Goal: Task Accomplishment & Management: Manage account settings

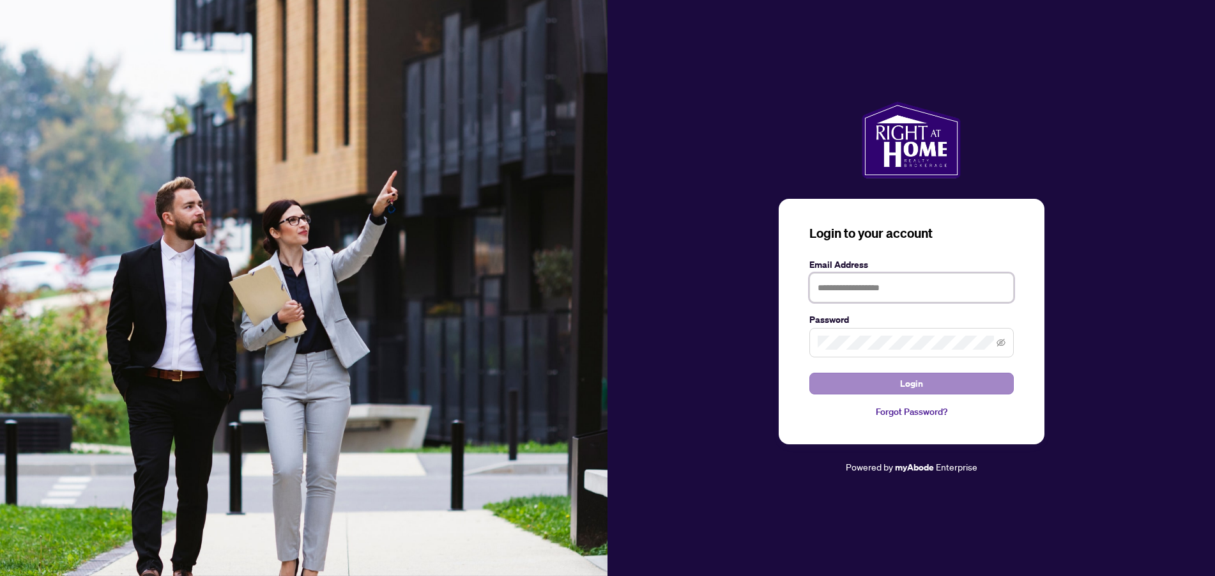
type input "**********"
click at [901, 387] on span "Login" at bounding box center [911, 383] width 23 height 20
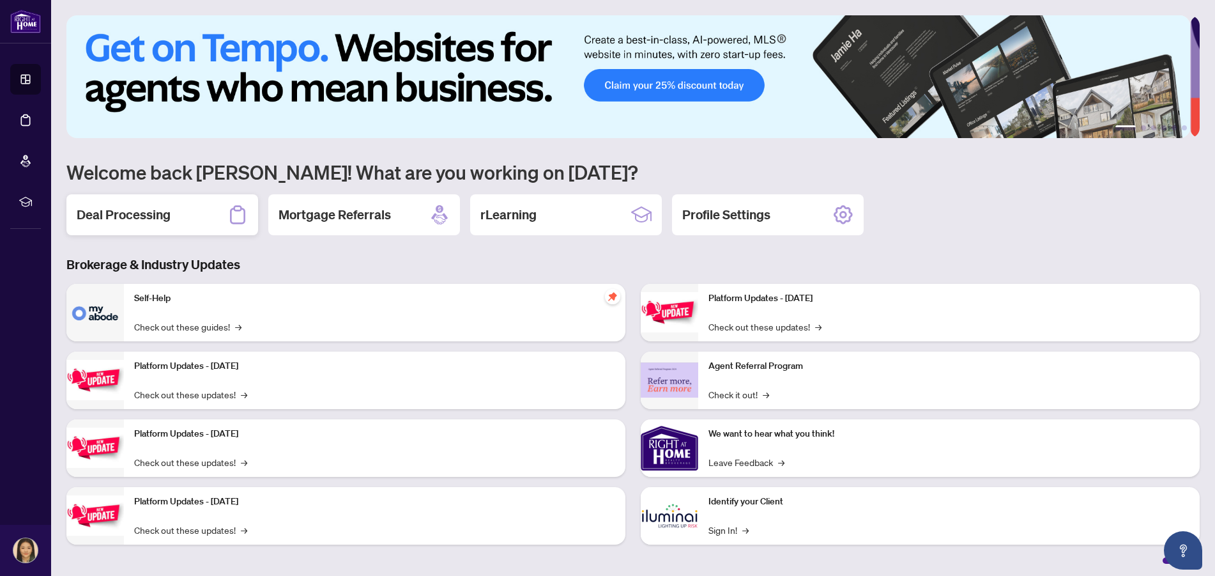
click at [169, 217] on h2 "Deal Processing" at bounding box center [124, 215] width 94 height 18
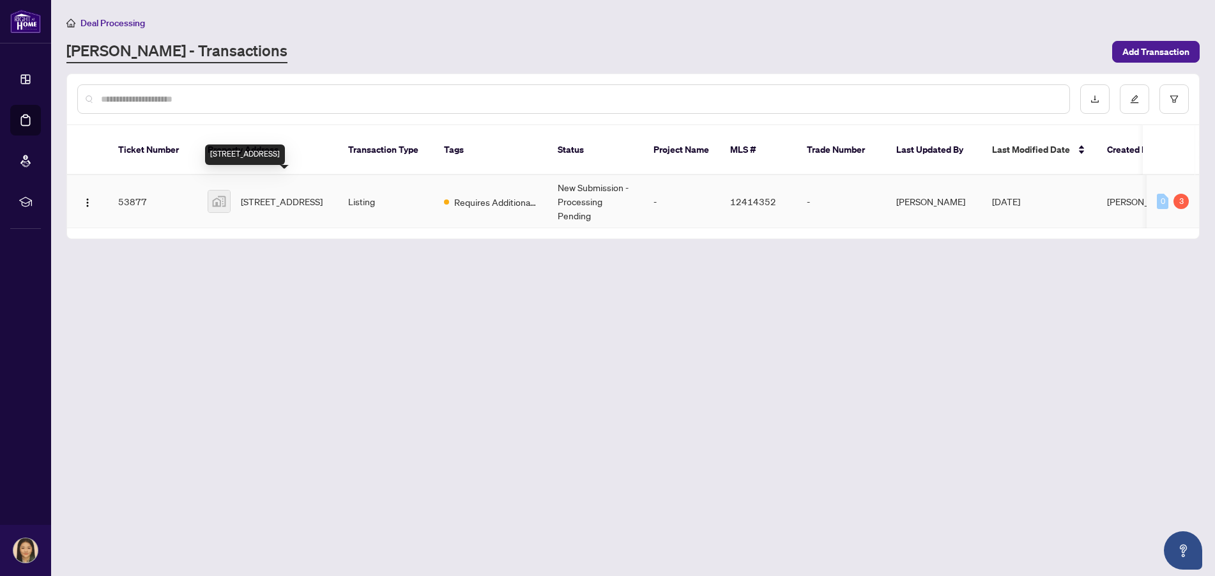
click at [291, 194] on span "[STREET_ADDRESS]" at bounding box center [282, 201] width 82 height 14
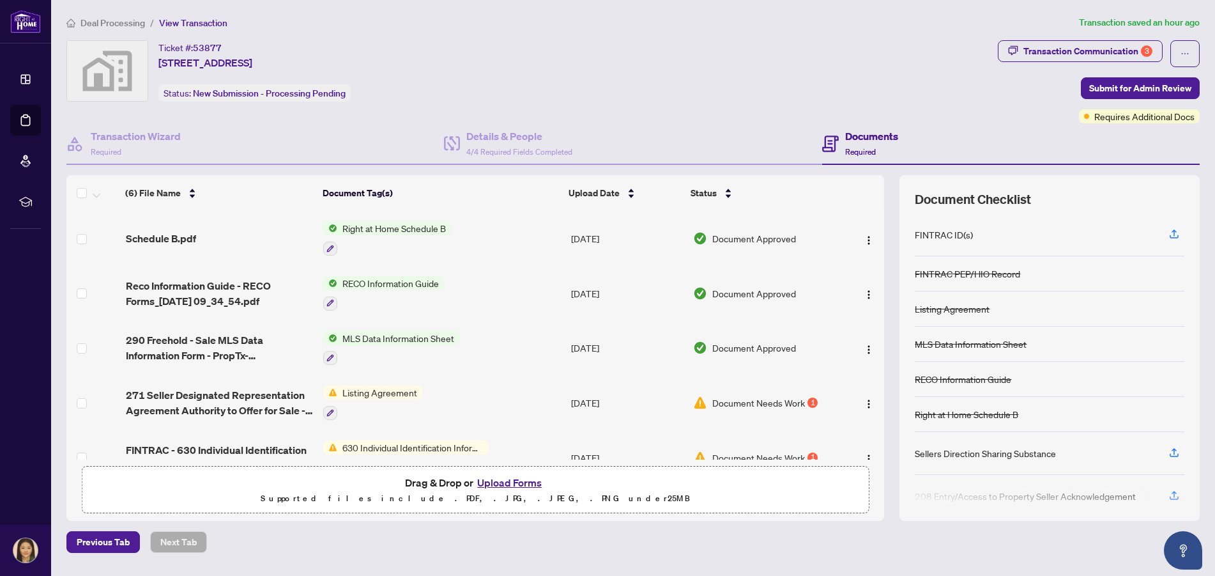
scroll to position [83, 0]
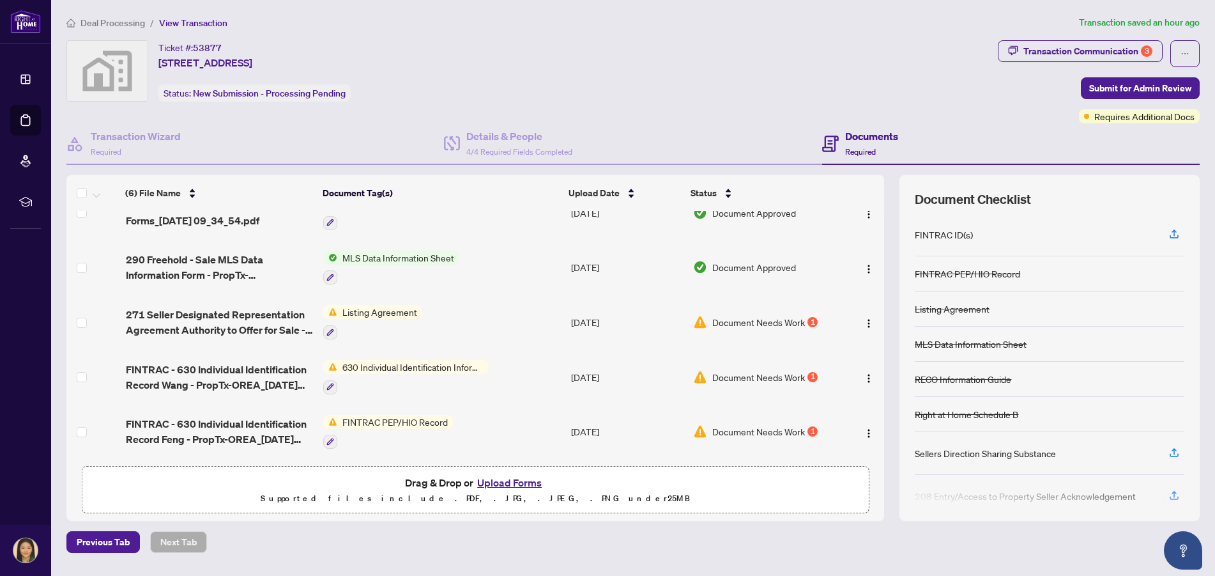
click at [727, 319] on span "Document Needs Work" at bounding box center [758, 322] width 93 height 14
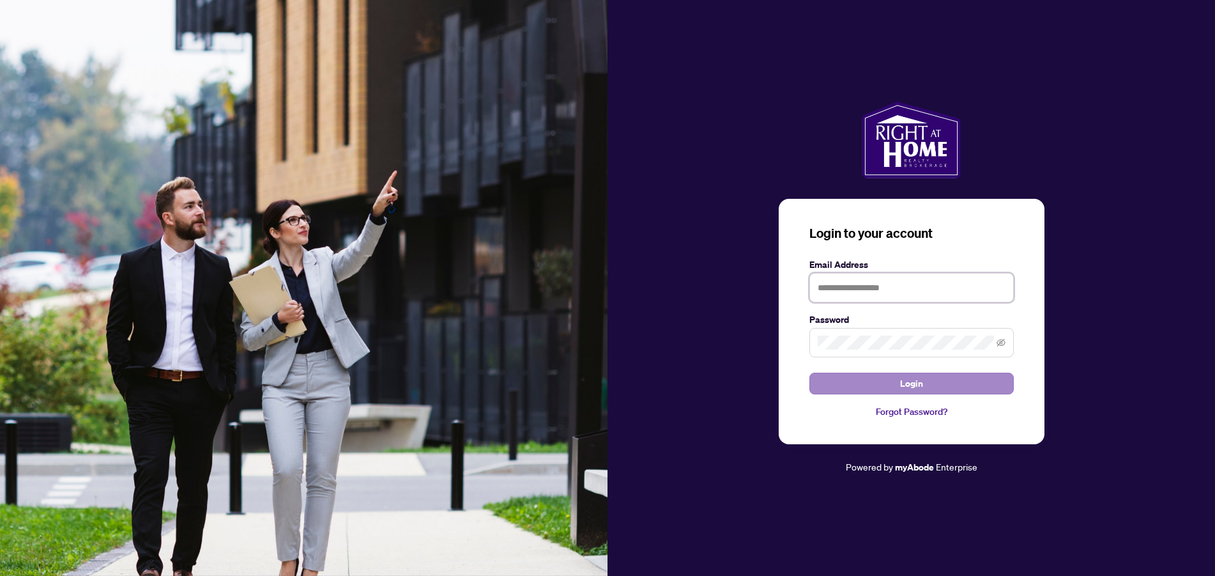
type input "**********"
click at [858, 390] on button "Login" at bounding box center [911, 383] width 204 height 22
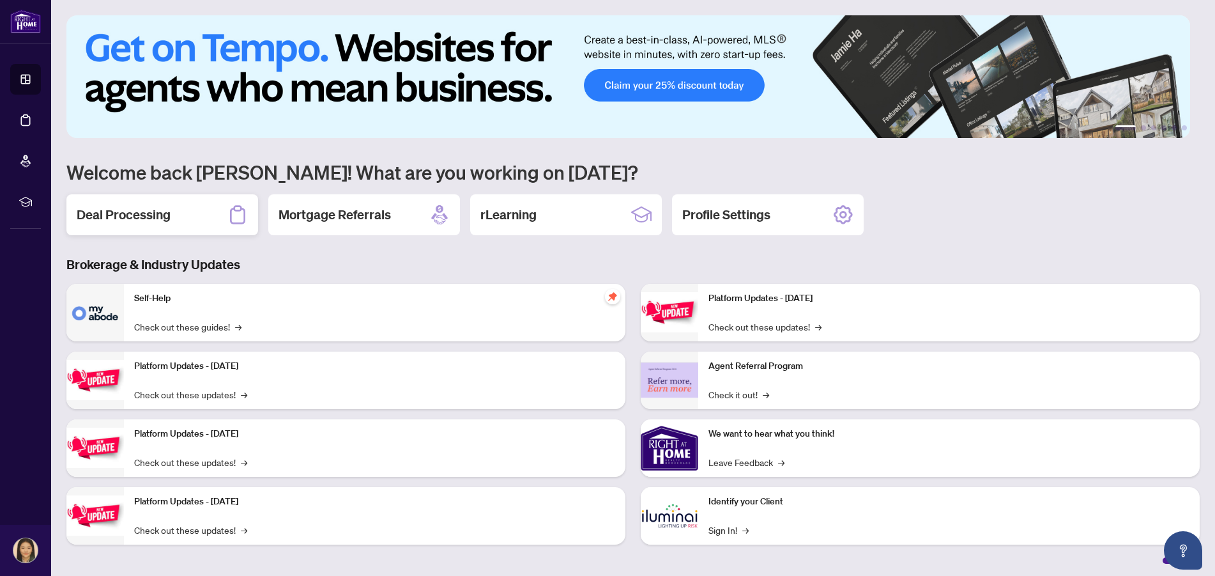
click at [126, 224] on div "Deal Processing" at bounding box center [162, 214] width 192 height 41
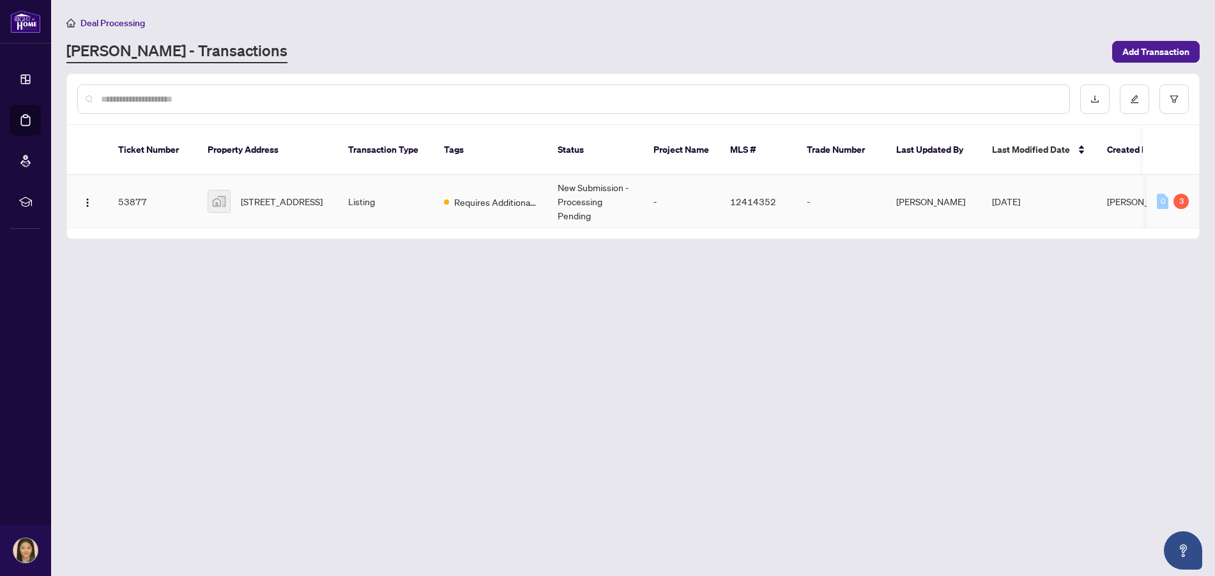
click at [343, 188] on td "Listing" at bounding box center [386, 201] width 96 height 53
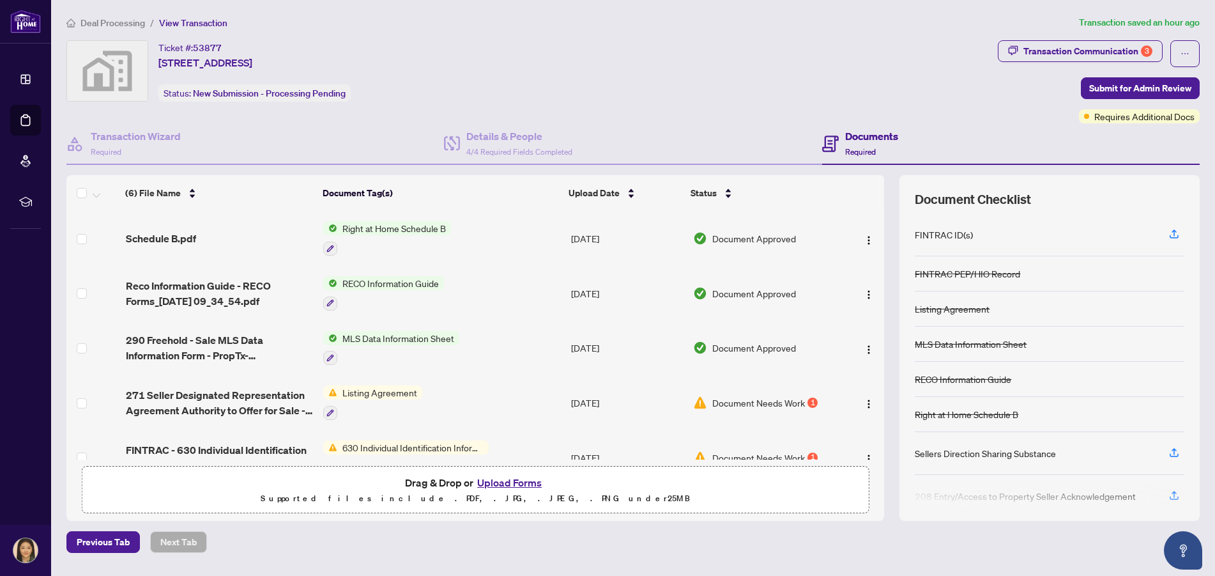
scroll to position [83, 0]
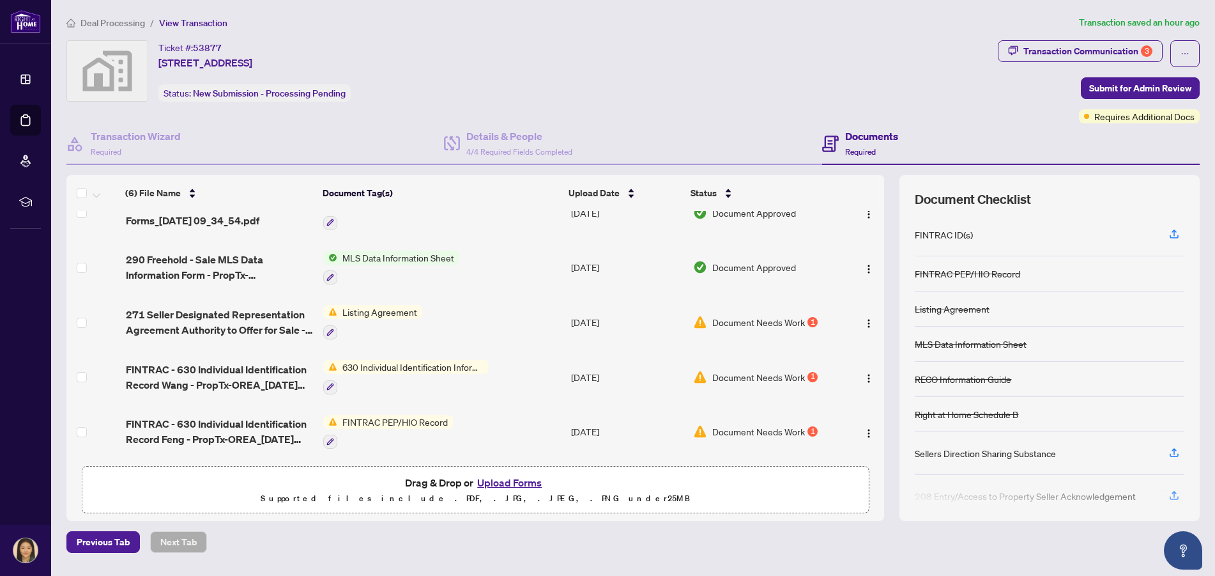
click at [431, 369] on span "630 Individual Identification Information Record" at bounding box center [412, 367] width 151 height 14
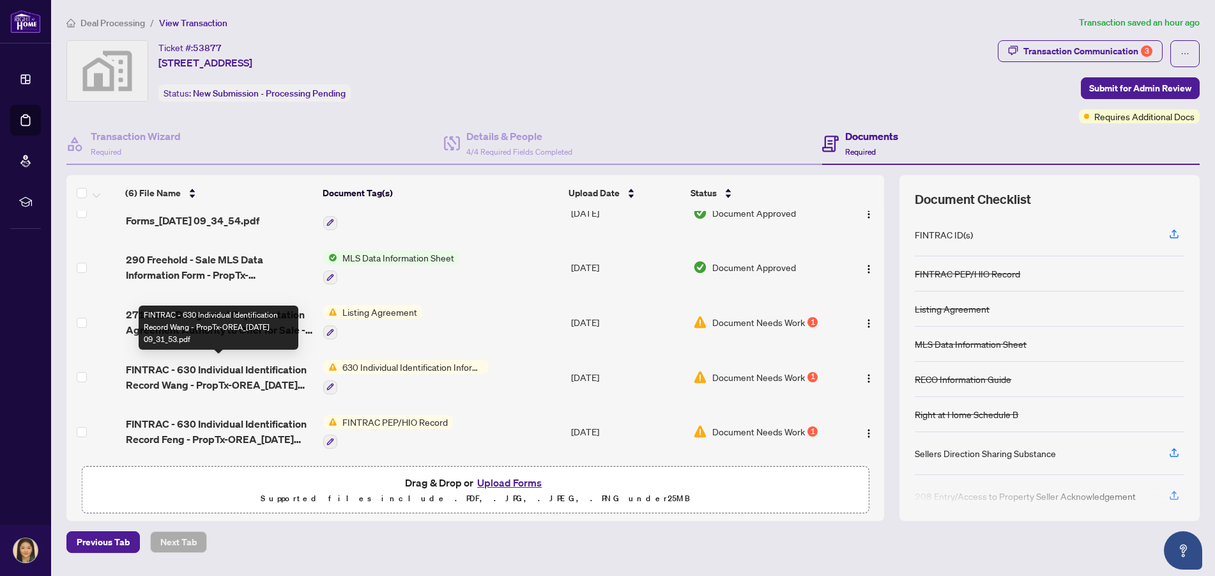
click at [264, 371] on span "FINTRAC - 630 Individual Identification Record Wang - PropTx-OREA_[DATE] 09_31_…" at bounding box center [220, 377] width 188 height 31
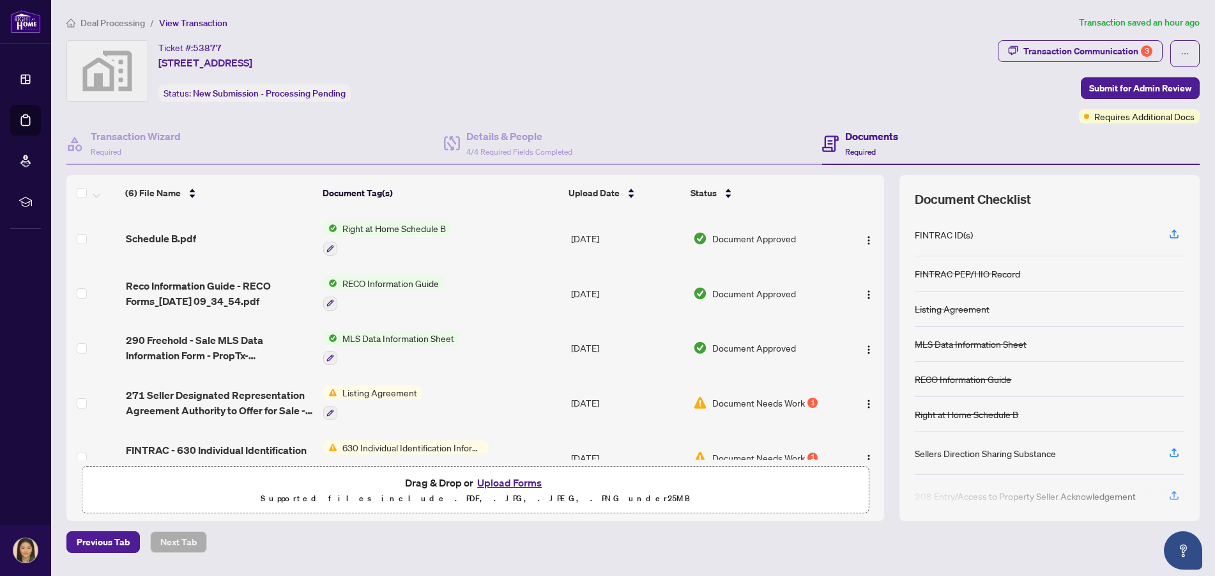
click at [872, 61] on div "Ticket #: 53877 551 Somerville Dr, Newmarket, ON, Canada Status: New Submission…" at bounding box center [529, 70] width 926 height 61
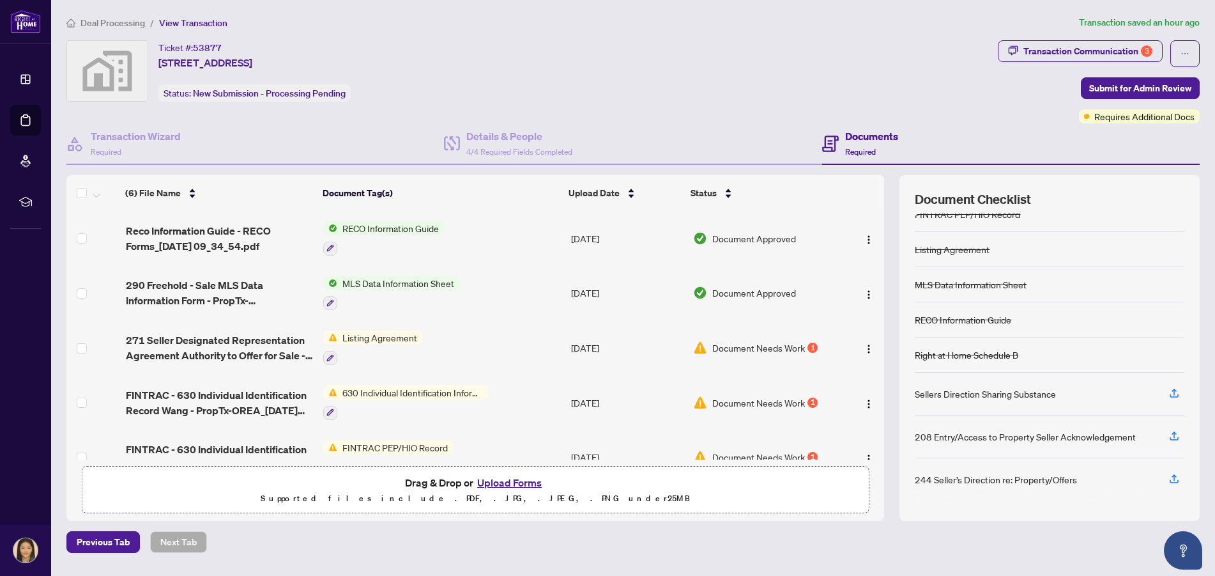
scroll to position [83, 0]
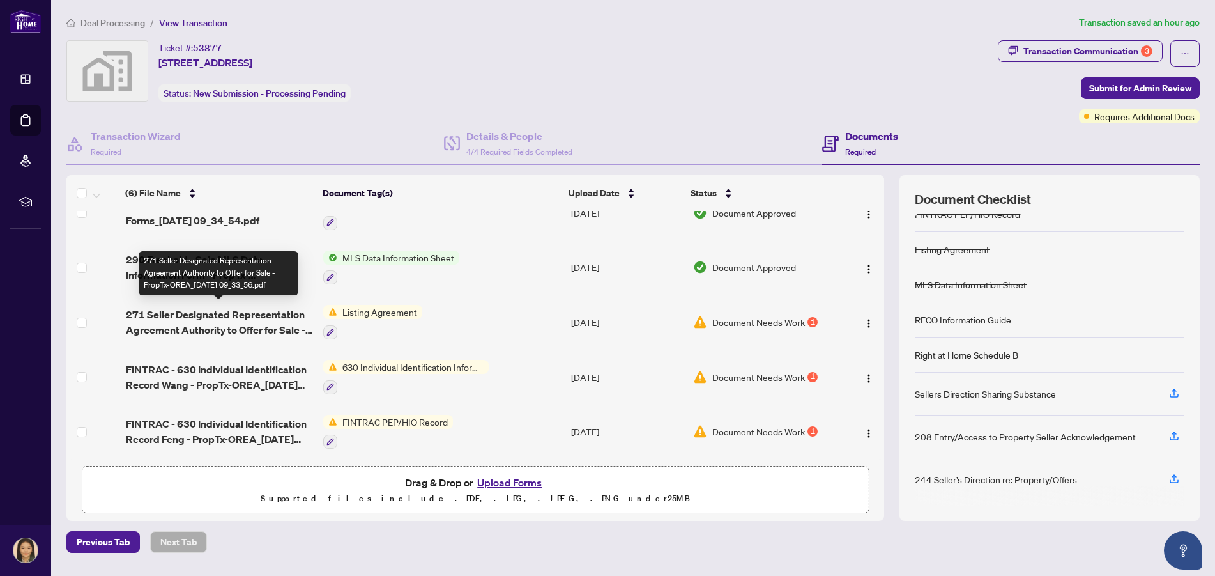
click at [222, 314] on span "271 Seller Designated Representation Agreement Authority to Offer for Sale - Pr…" at bounding box center [220, 322] width 188 height 31
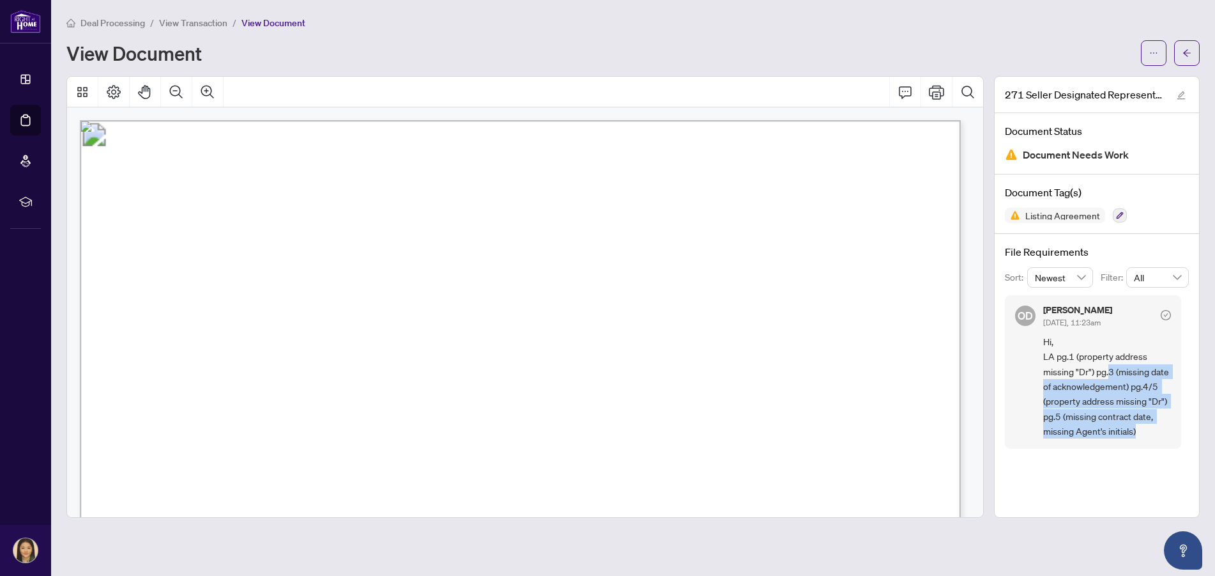
drag, startPoint x: 1109, startPoint y: 372, endPoint x: 1162, endPoint y: 431, distance: 79.1
click at [1162, 431] on span "Hi, LA pg.1 (property address missing "Dr") pg.3 (missing date of acknowledgeme…" at bounding box center [1107, 386] width 128 height 105
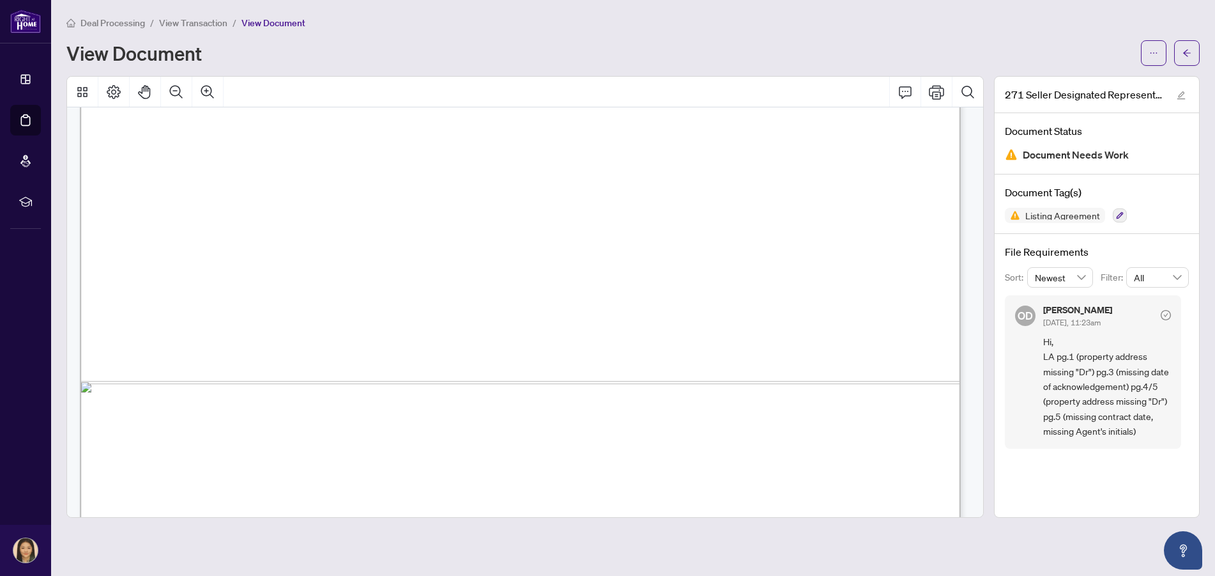
scroll to position [5431, 0]
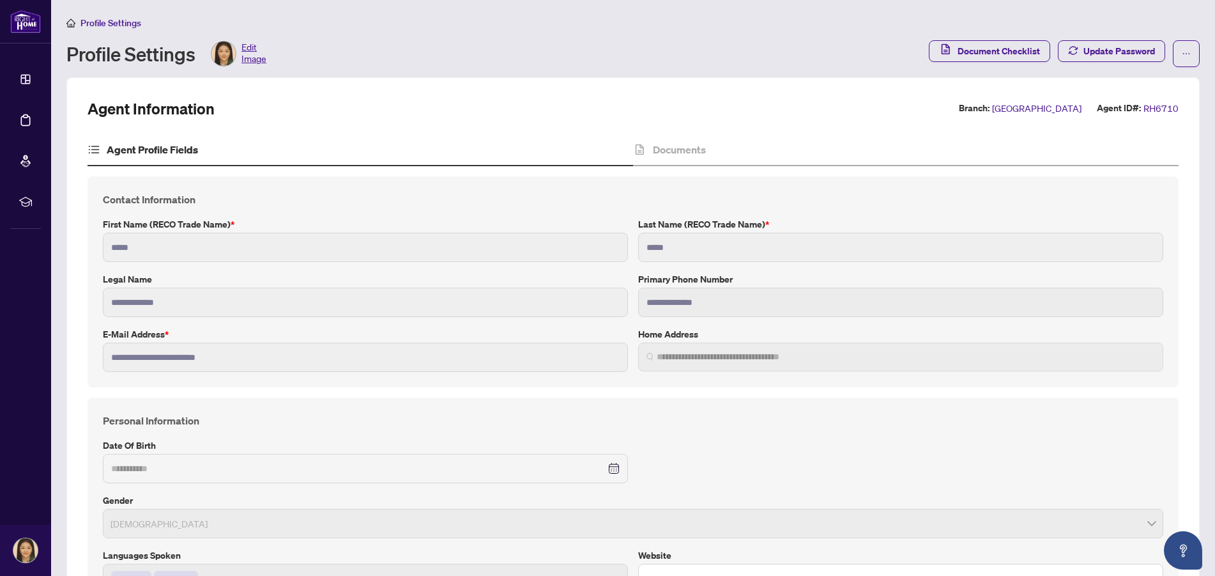
click at [424, 43] on div "Profile Settings Edit Image" at bounding box center [493, 54] width 855 height 26
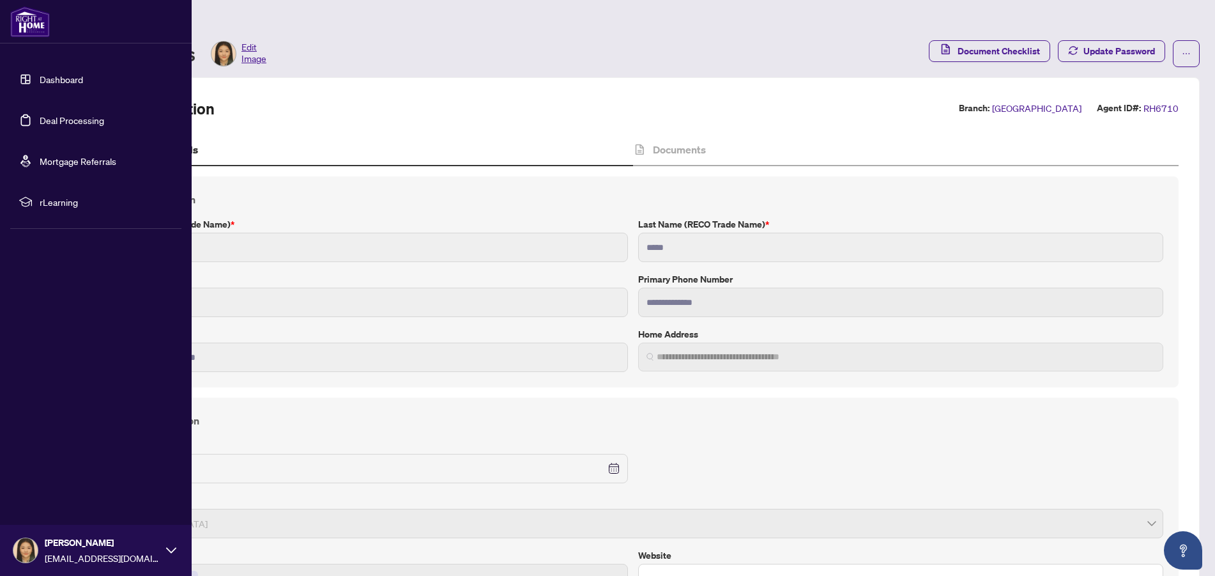
click at [49, 119] on link "Deal Processing" at bounding box center [72, 119] width 65 height 11
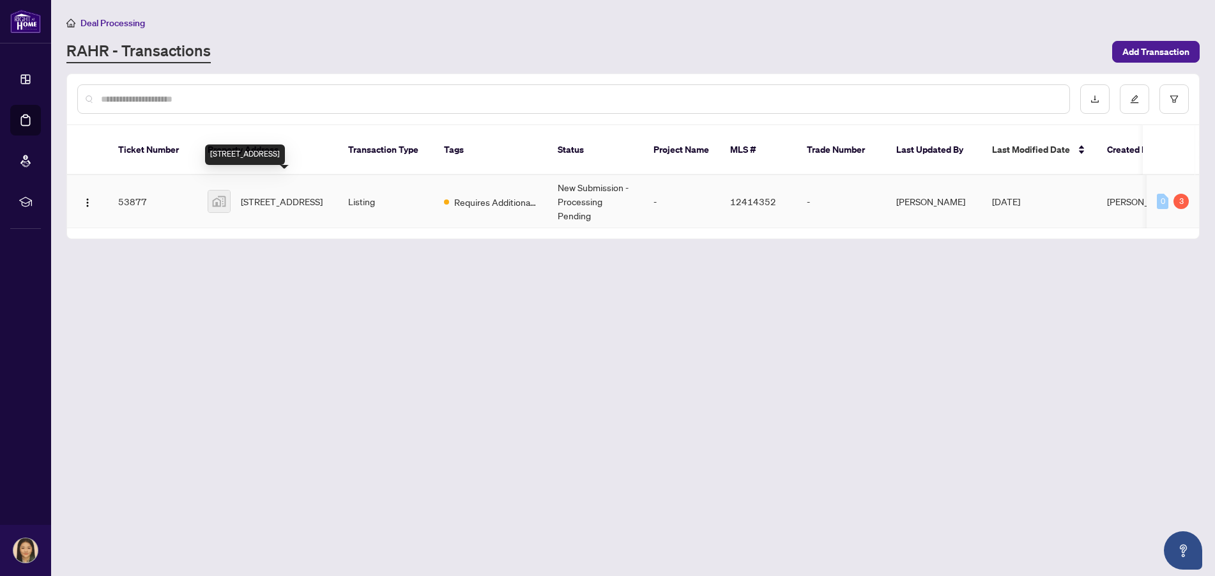
click at [276, 194] on span "[STREET_ADDRESS]" at bounding box center [282, 201] width 82 height 14
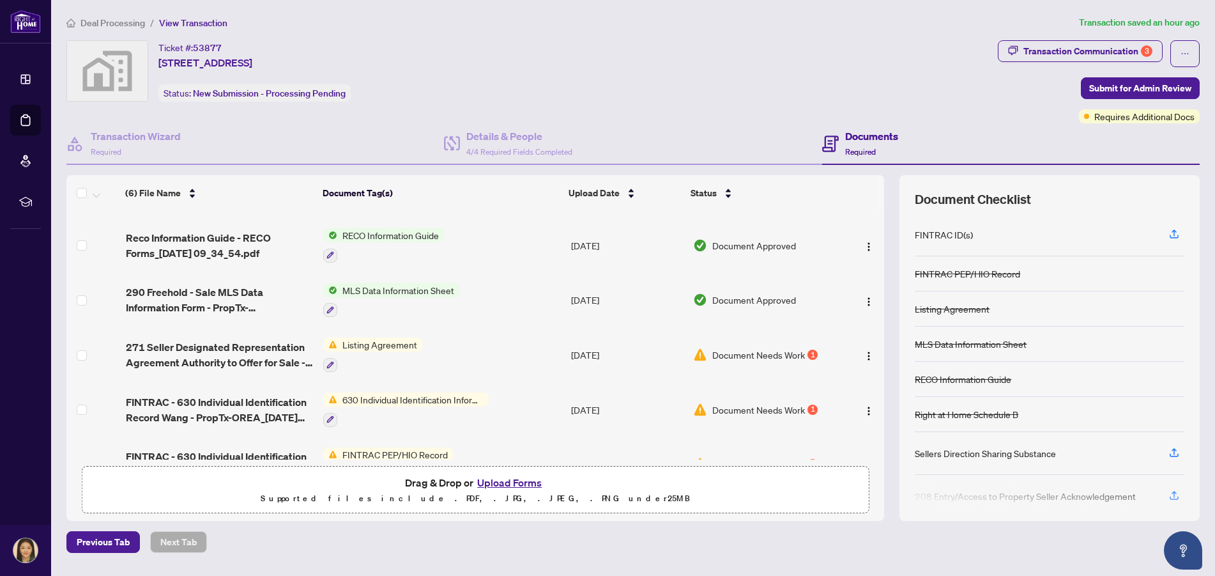
scroll to position [83, 0]
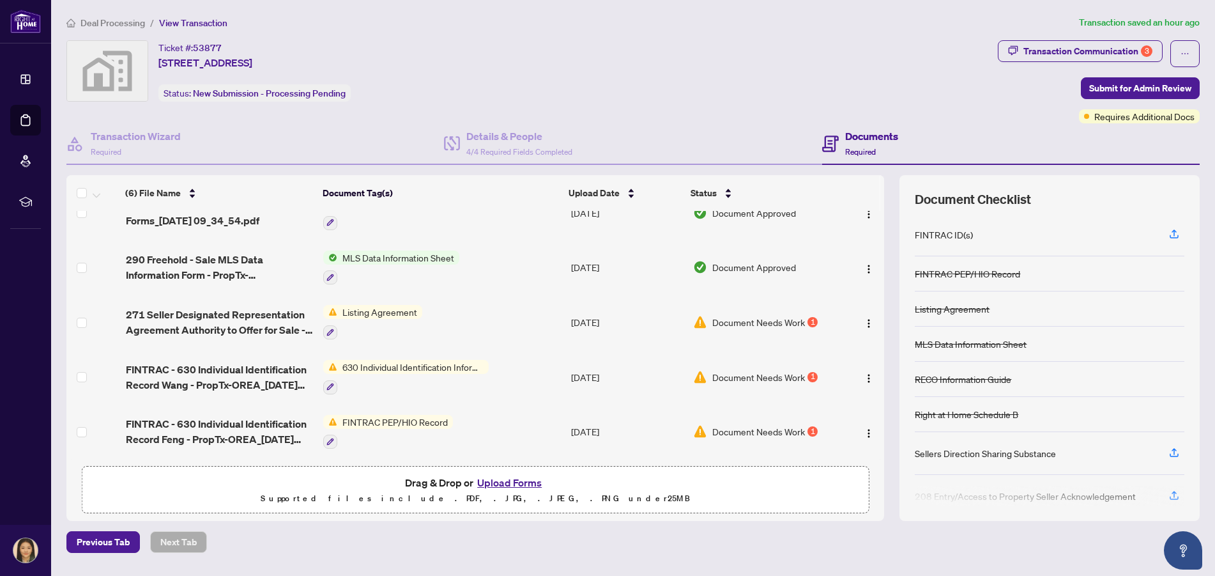
click at [772, 373] on span "Document Needs Work" at bounding box center [758, 377] width 93 height 14
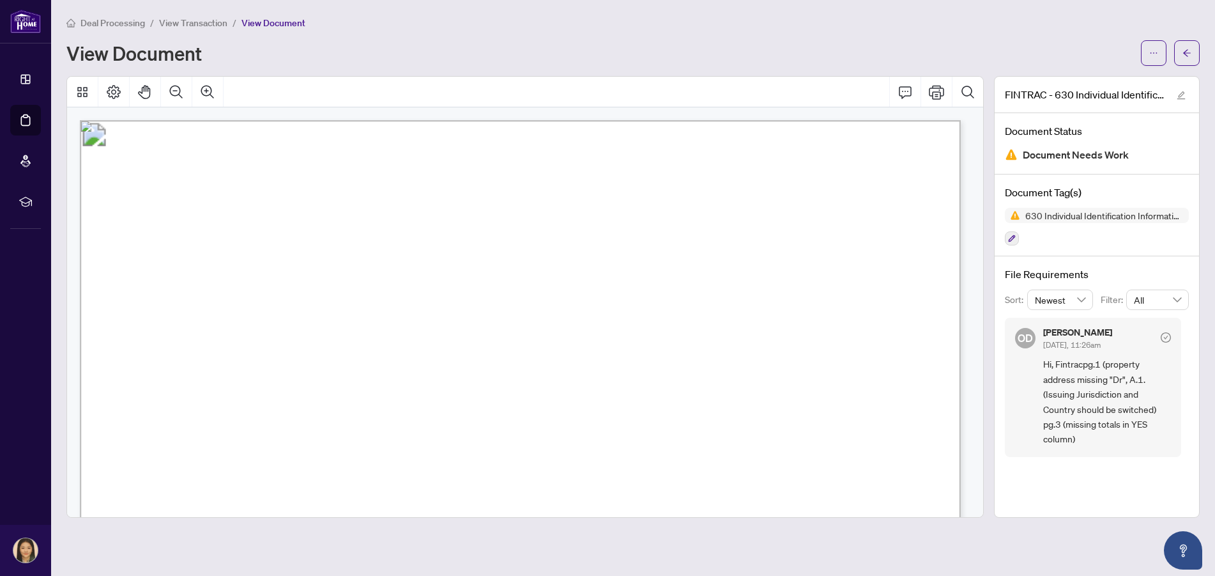
click at [211, 26] on span "View Transaction" at bounding box center [193, 22] width 68 height 11
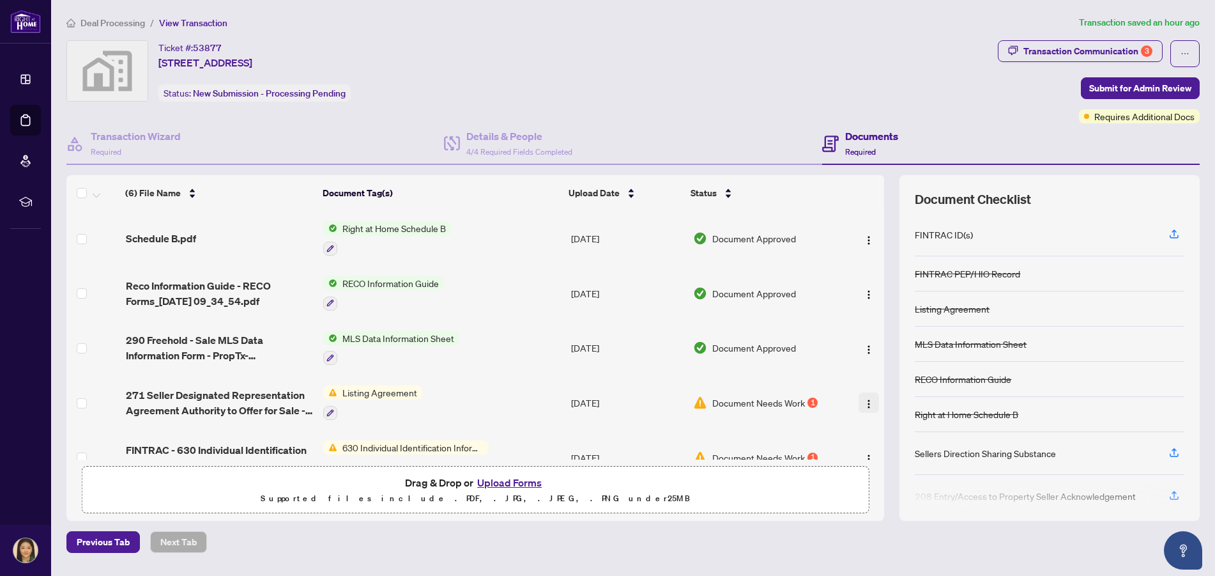
click at [864, 404] on img "button" at bounding box center [869, 404] width 10 height 10
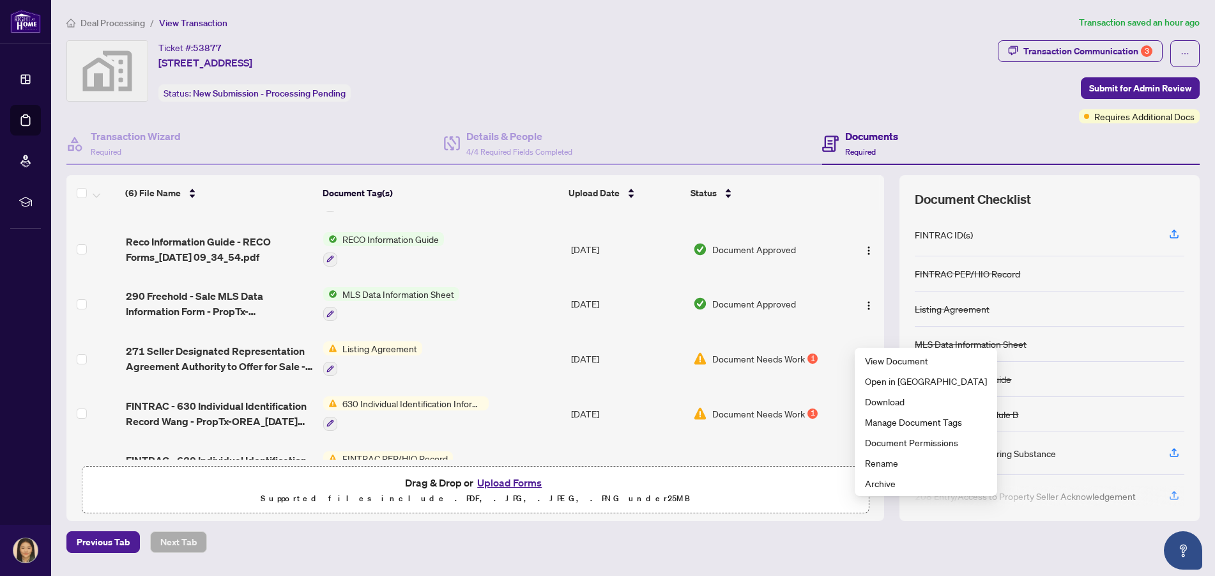
scroll to position [83, 0]
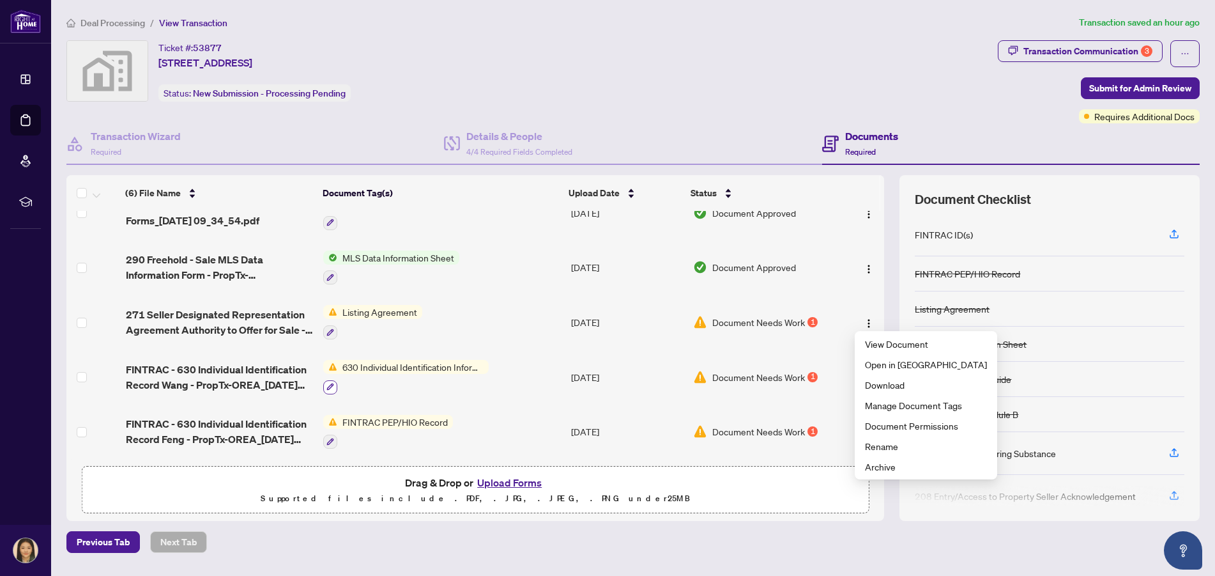
click at [330, 383] on icon "button" at bounding box center [330, 387] width 8 height 8
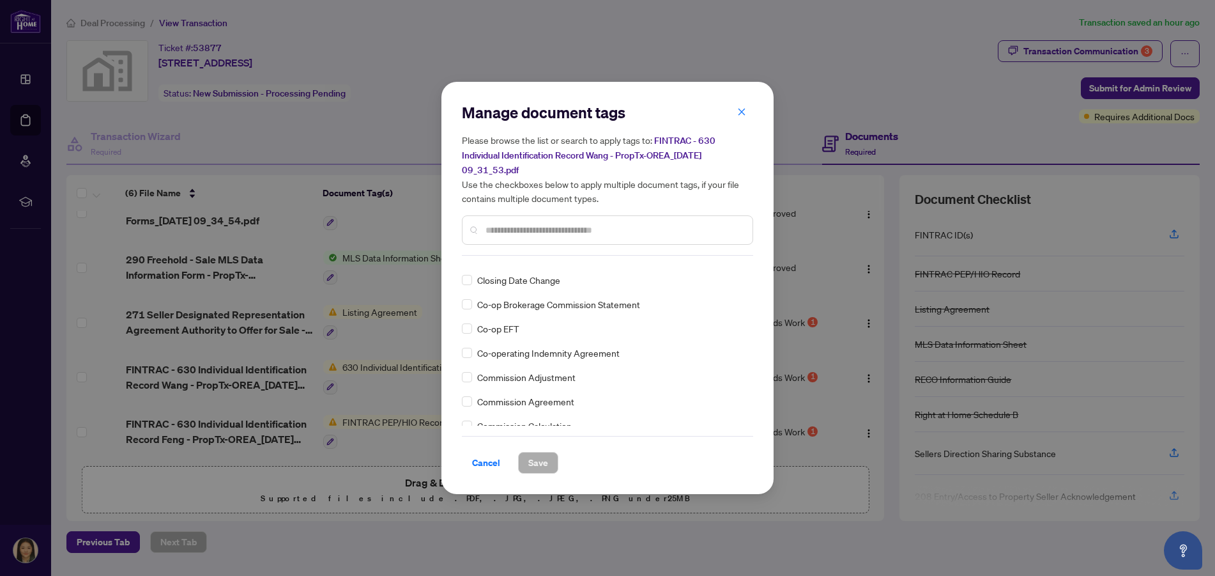
scroll to position [639, 0]
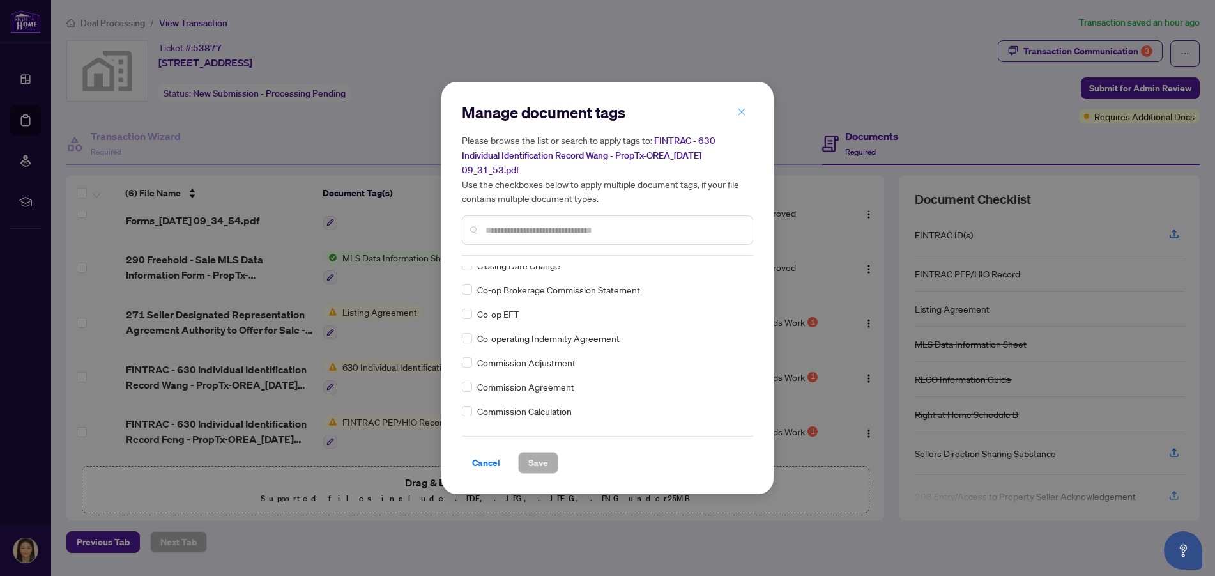
click at [735, 108] on button "button" at bounding box center [742, 112] width 26 height 22
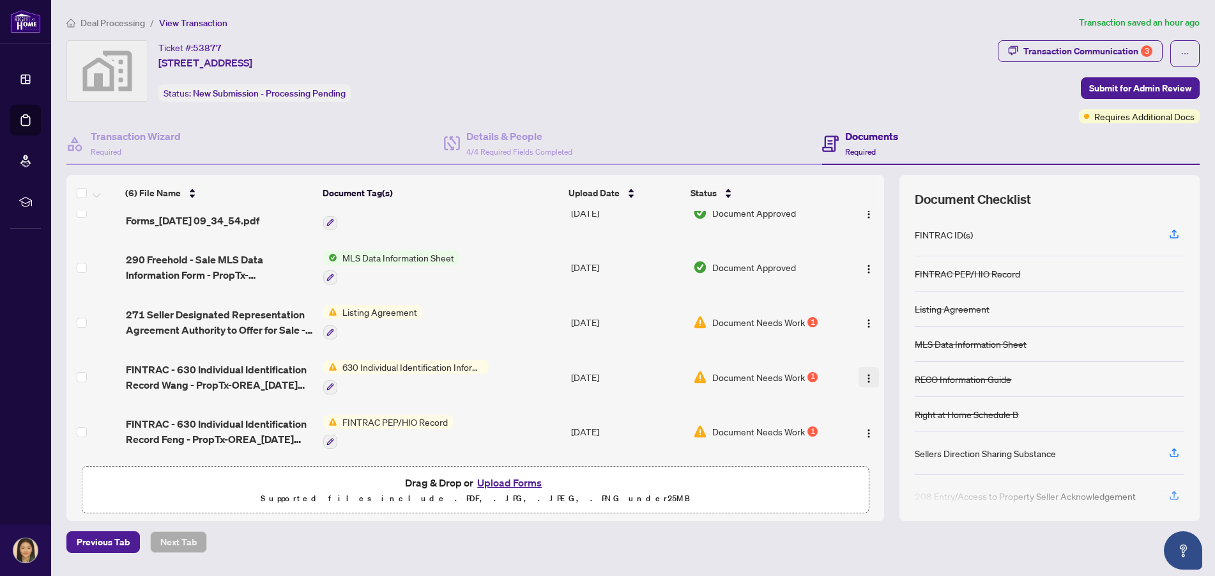
click at [865, 373] on img "button" at bounding box center [869, 378] width 10 height 10
click at [812, 399] on td "Document Needs Work 1" at bounding box center [764, 376] width 153 height 55
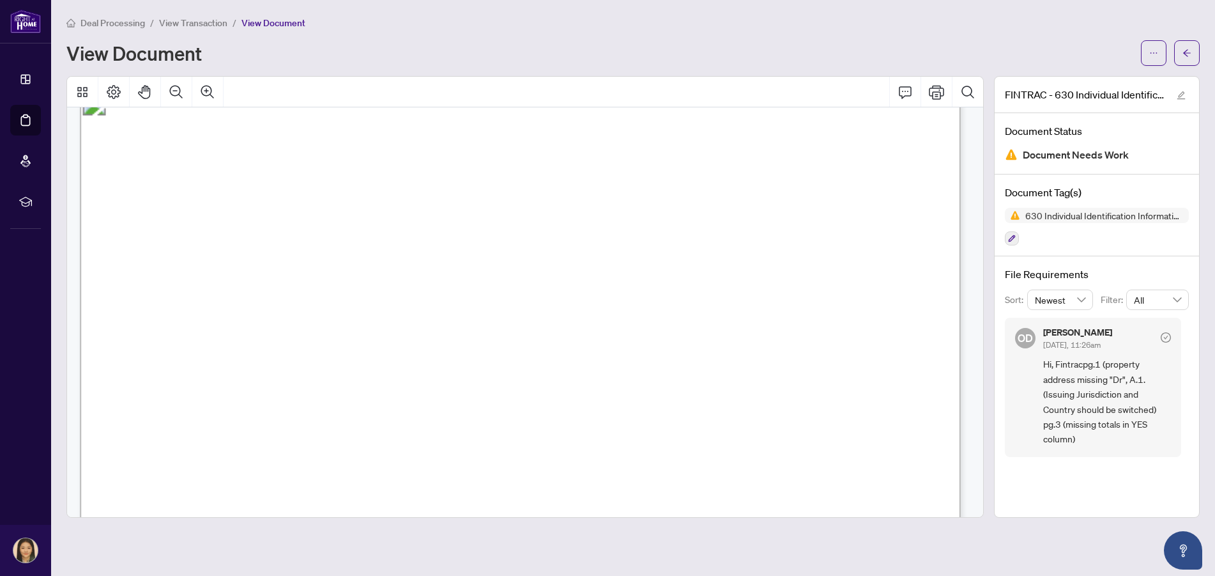
scroll to position [1277, 0]
click at [104, 93] on button "Page Layout" at bounding box center [113, 92] width 31 height 31
click at [1180, 95] on icon "edit" at bounding box center [1181, 95] width 9 height 9
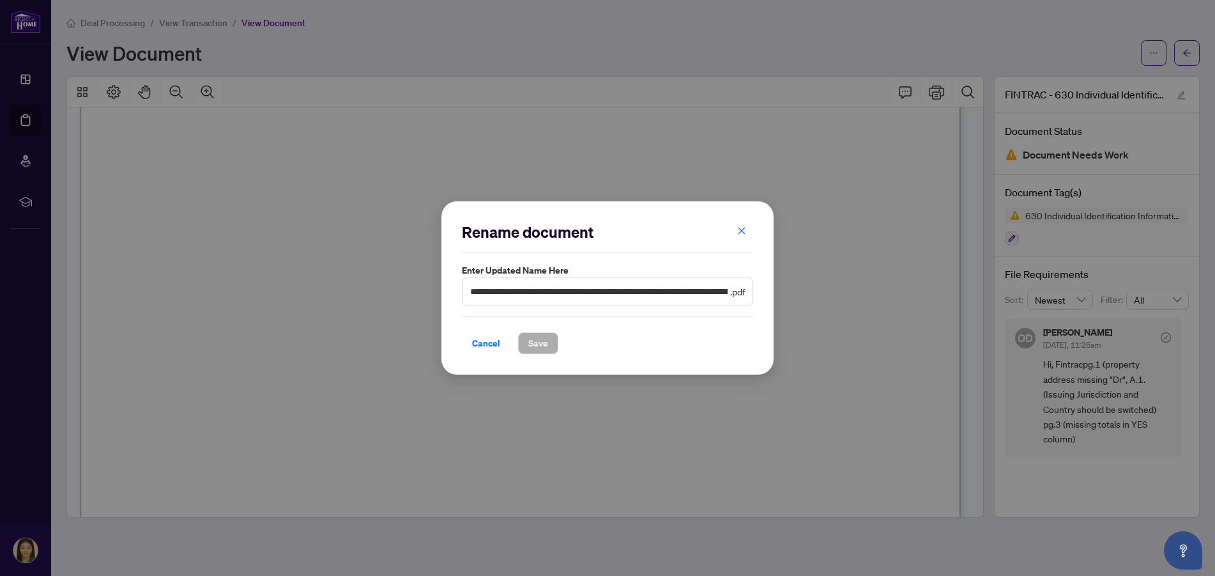
click at [521, 301] on span "**********" at bounding box center [607, 291] width 291 height 29
click at [522, 294] on input "**********" at bounding box center [598, 291] width 257 height 14
click at [739, 225] on span "button" at bounding box center [741, 231] width 9 height 20
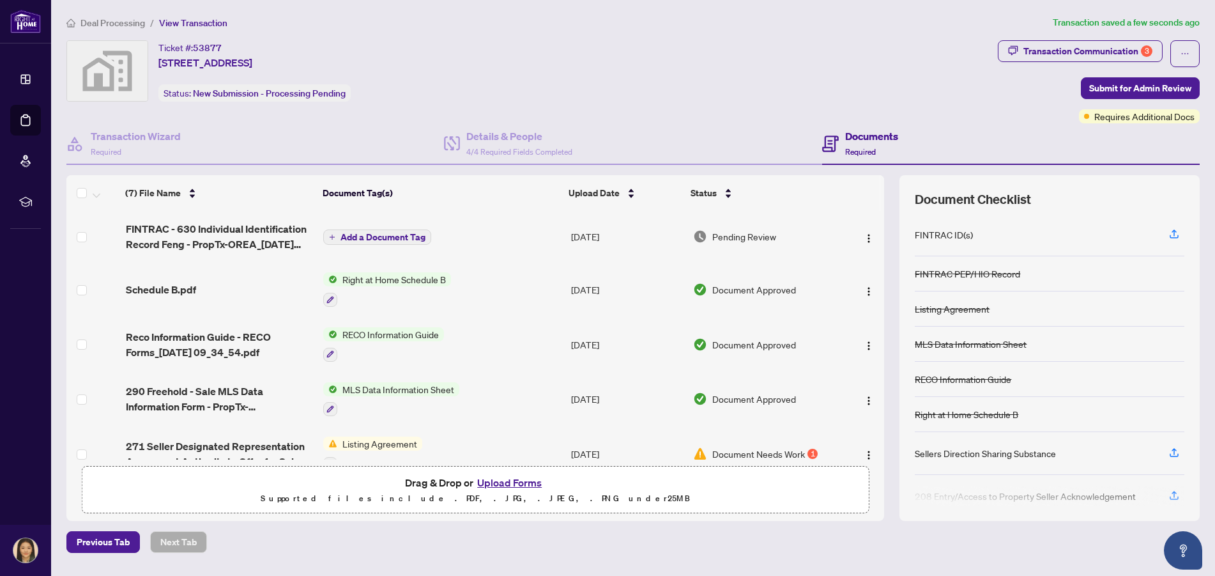
click at [330, 234] on span "button" at bounding box center [332, 237] width 6 height 7
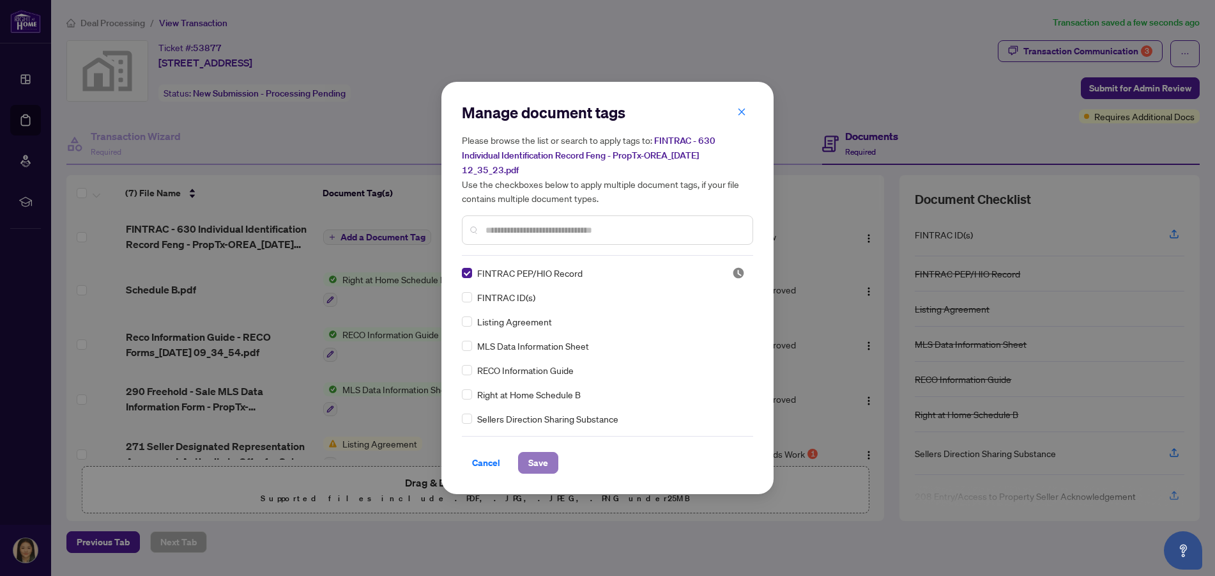
click at [540, 462] on span "Save" at bounding box center [538, 462] width 20 height 20
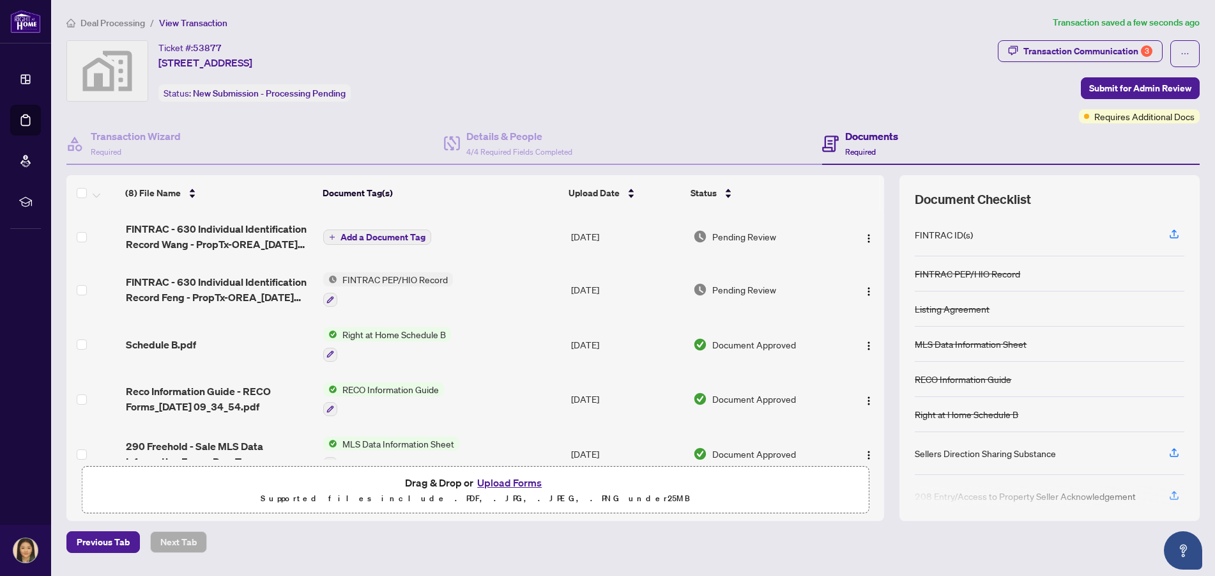
click at [327, 232] on button "Add a Document Tag" at bounding box center [377, 236] width 108 height 15
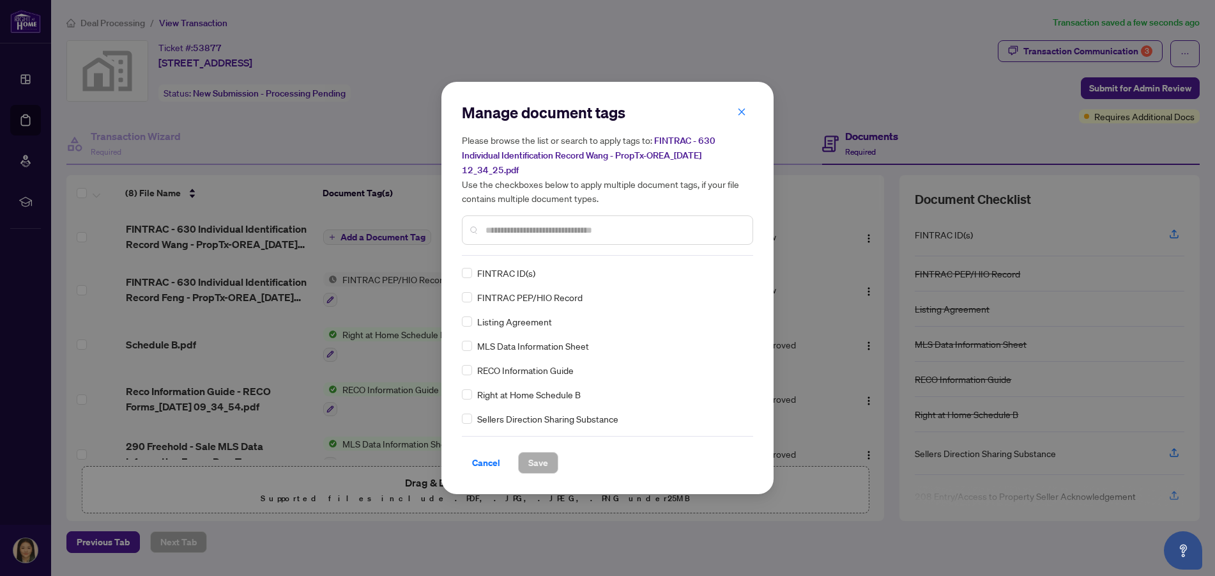
click at [461, 296] on div "Manage document tags Please browse the list or search to apply tags to: FINTRAC…" at bounding box center [607, 288] width 332 height 412
click at [533, 464] on span "Save" at bounding box center [538, 462] width 20 height 20
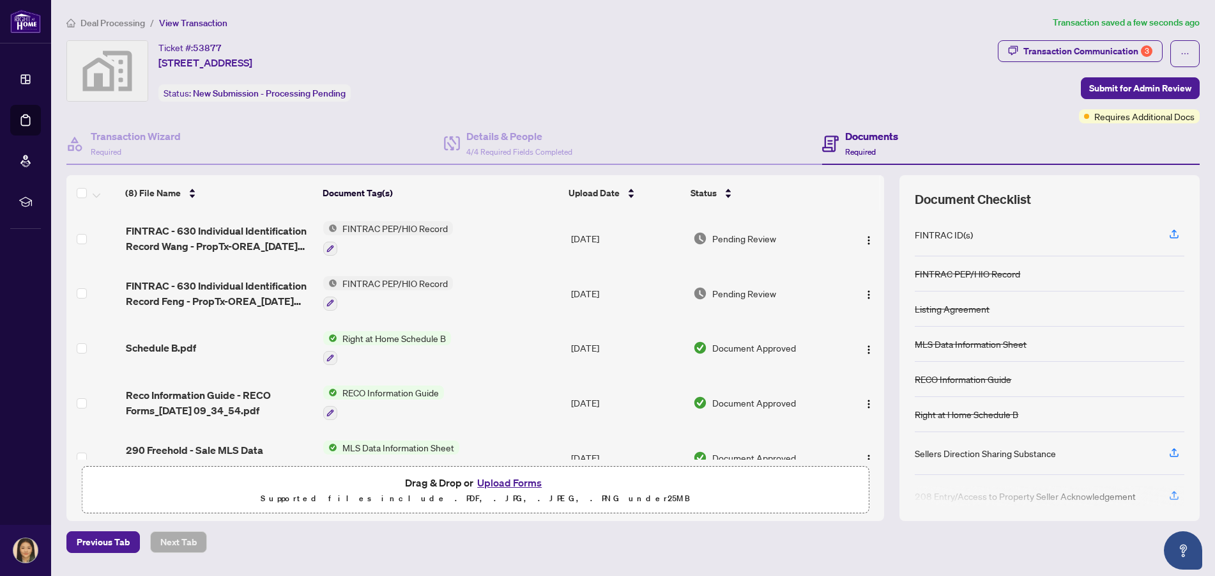
scroll to position [192, 0]
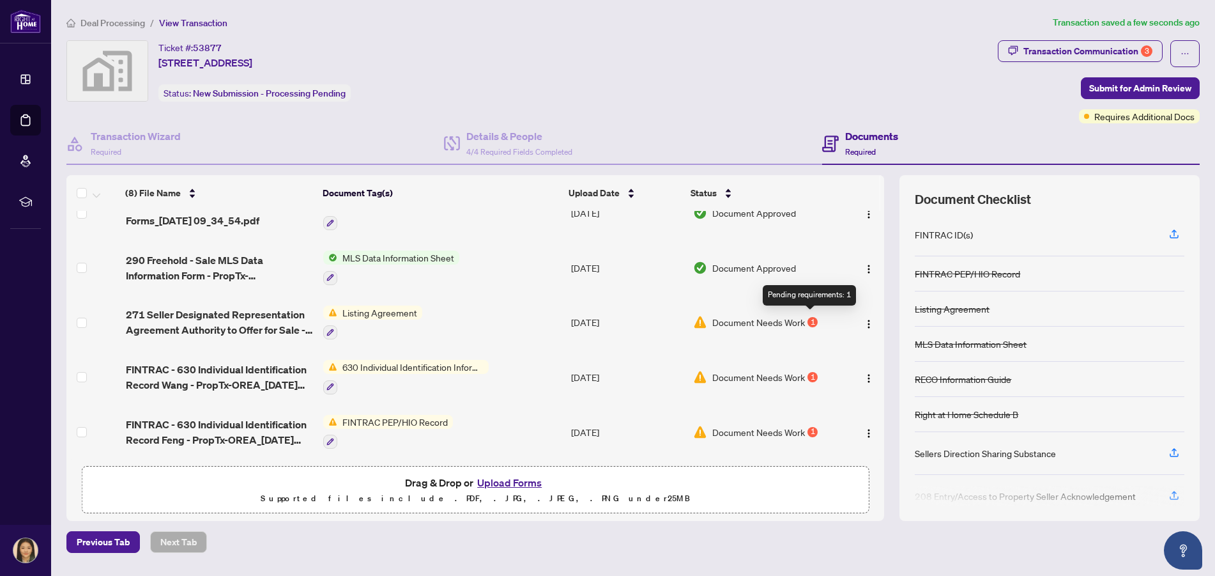
drag, startPoint x: 807, startPoint y: 317, endPoint x: 742, endPoint y: 346, distance: 71.2
click at [742, 349] on td "Document Needs Work 1" at bounding box center [764, 376] width 153 height 55
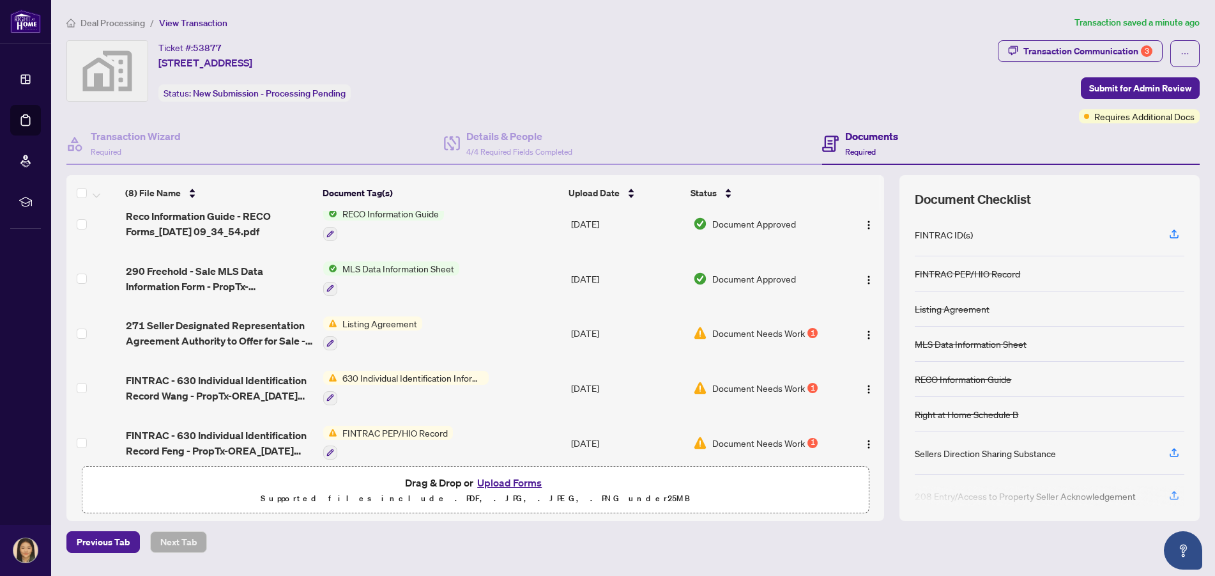
scroll to position [192, 0]
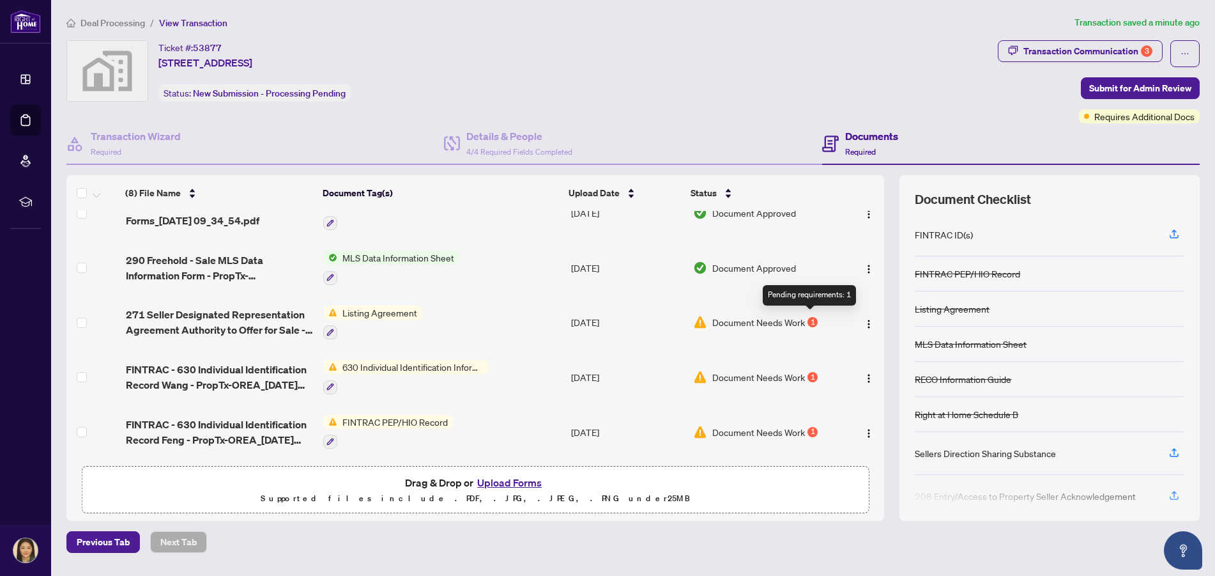
click at [810, 317] on div "1" at bounding box center [812, 322] width 10 height 10
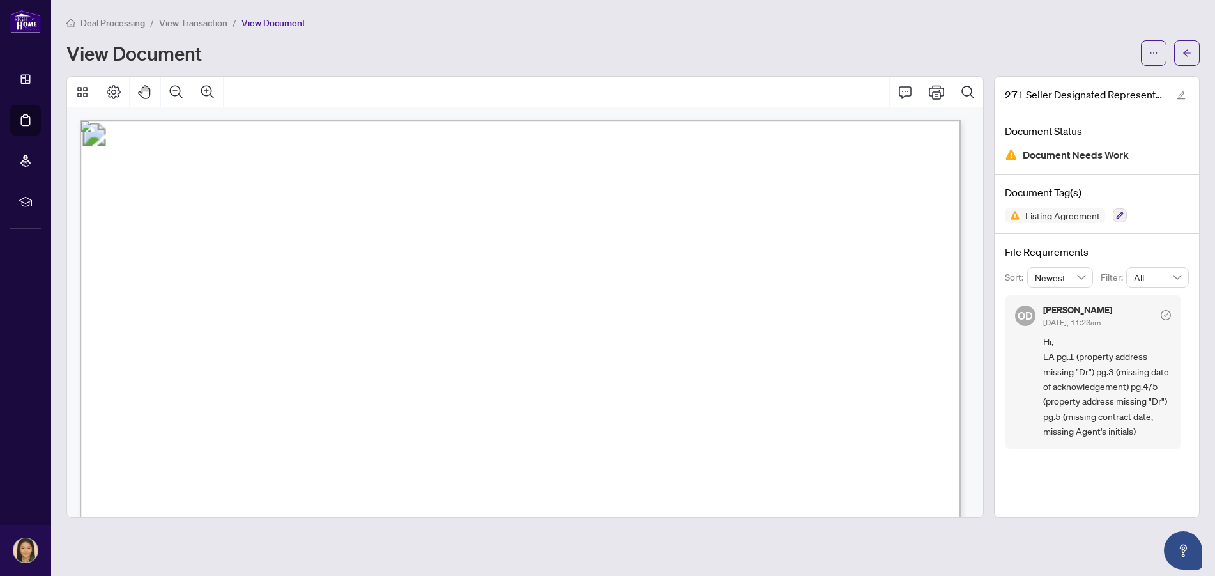
click at [1092, 496] on div "271 Seller Designated Representation Agreement Authority to Offer for Sale - Pr…" at bounding box center [1097, 296] width 206 height 441
click at [1092, 492] on div "271 Seller Designated Representation Agreement Authority to Offer for Sale - Pr…" at bounding box center [1097, 296] width 206 height 441
click at [1147, 56] on button "button" at bounding box center [1154, 53] width 26 height 26
click at [1094, 36] on div "Deal Processing / View Transaction / View Document View Document" at bounding box center [632, 40] width 1133 height 50
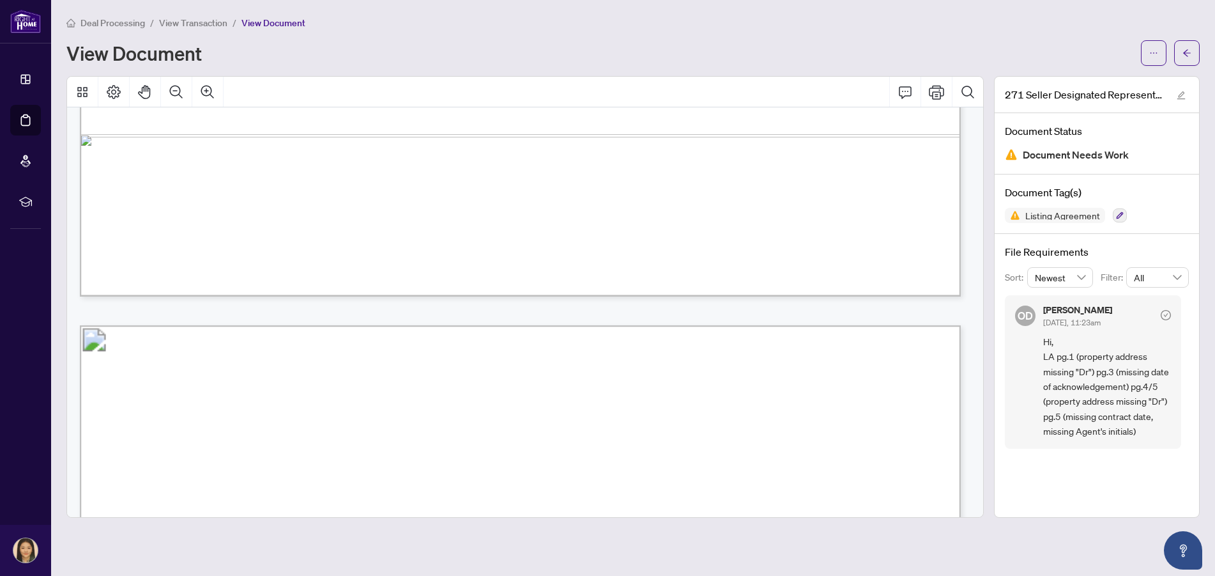
scroll to position [4471, 0]
click at [1092, 155] on span "Document Needs Work" at bounding box center [1076, 154] width 106 height 17
click at [1166, 315] on icon "check-circle" at bounding box center [1166, 315] width 10 height 10
drag, startPoint x: 1113, startPoint y: 346, endPoint x: 1066, endPoint y: 461, distance: 124.1
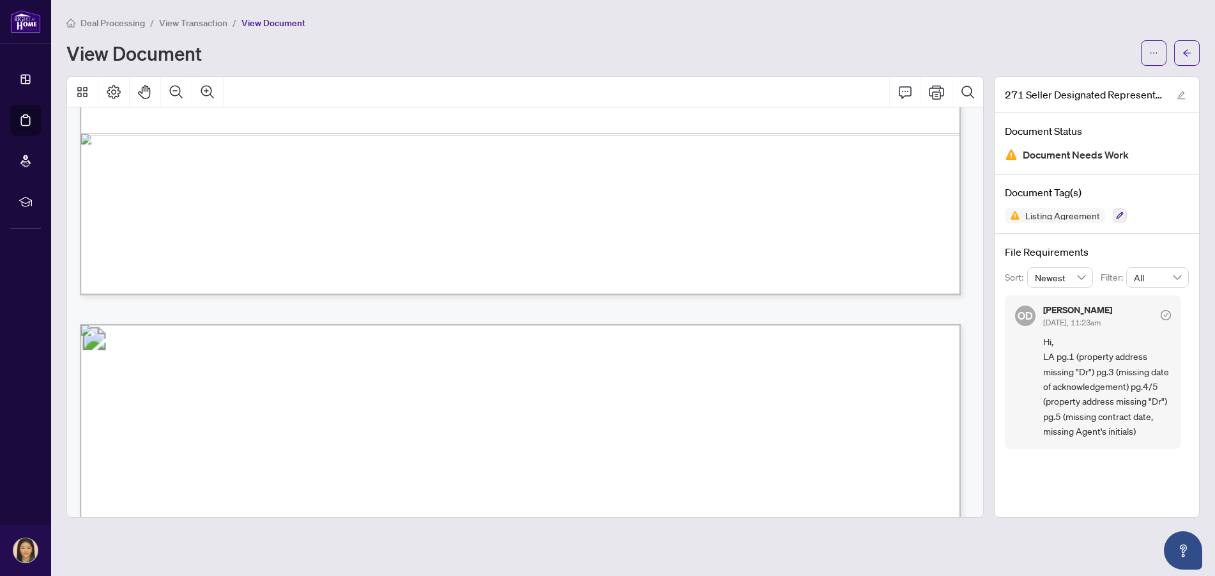
click at [1066, 455] on div "File Requirements Sort: Newest Filter: All OD Olivia Di Mambro Sep/19/2025, 11:…" at bounding box center [1097, 346] width 204 height 225
click at [1181, 546] on icon "Open asap" at bounding box center [1183, 550] width 16 height 16
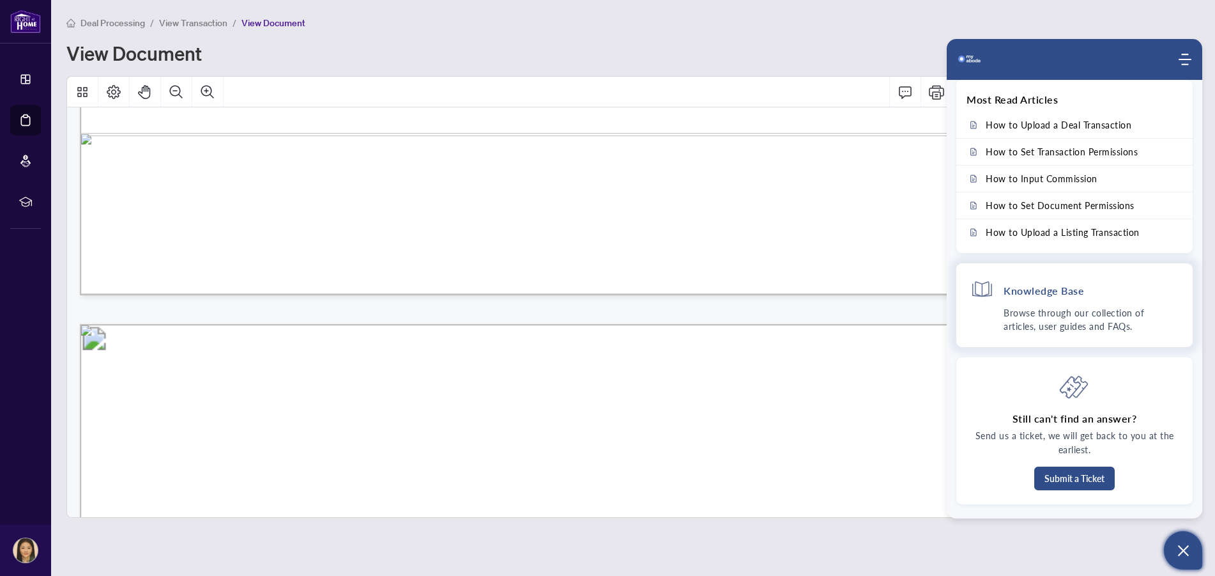
scroll to position [0, 0]
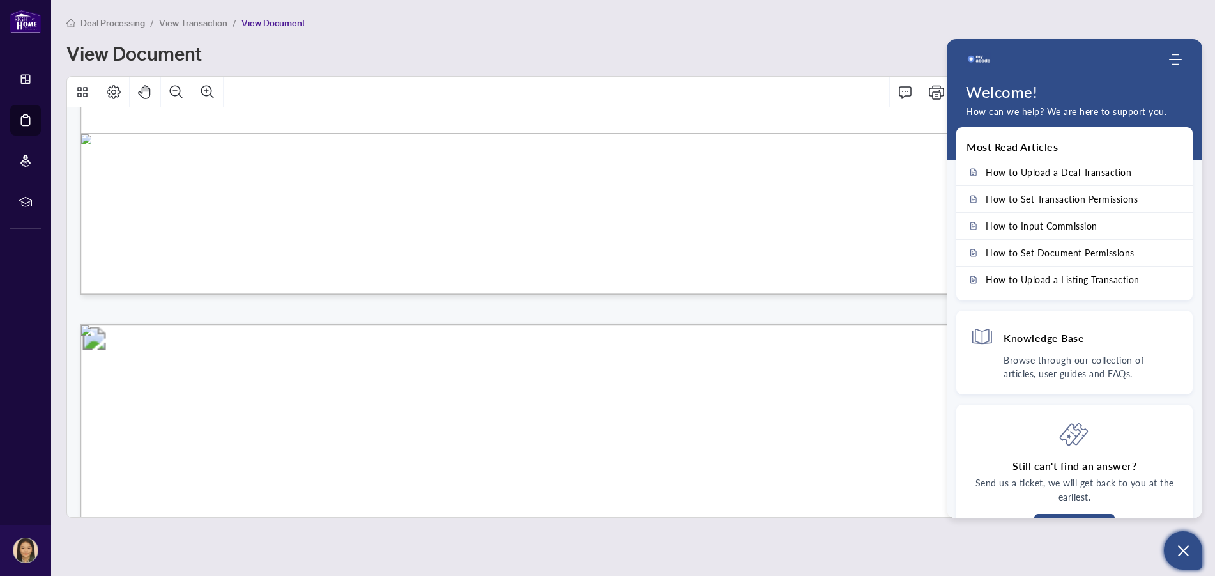
click at [487, 401] on span "Listing Agreement" at bounding box center [414, 410] width 148 height 22
click at [807, 34] on div "Deal Processing / View Transaction / View Document View Document" at bounding box center [632, 40] width 1133 height 50
click at [805, 34] on div "Deal Processing / View Transaction / View Document View Document" at bounding box center [632, 40] width 1133 height 50
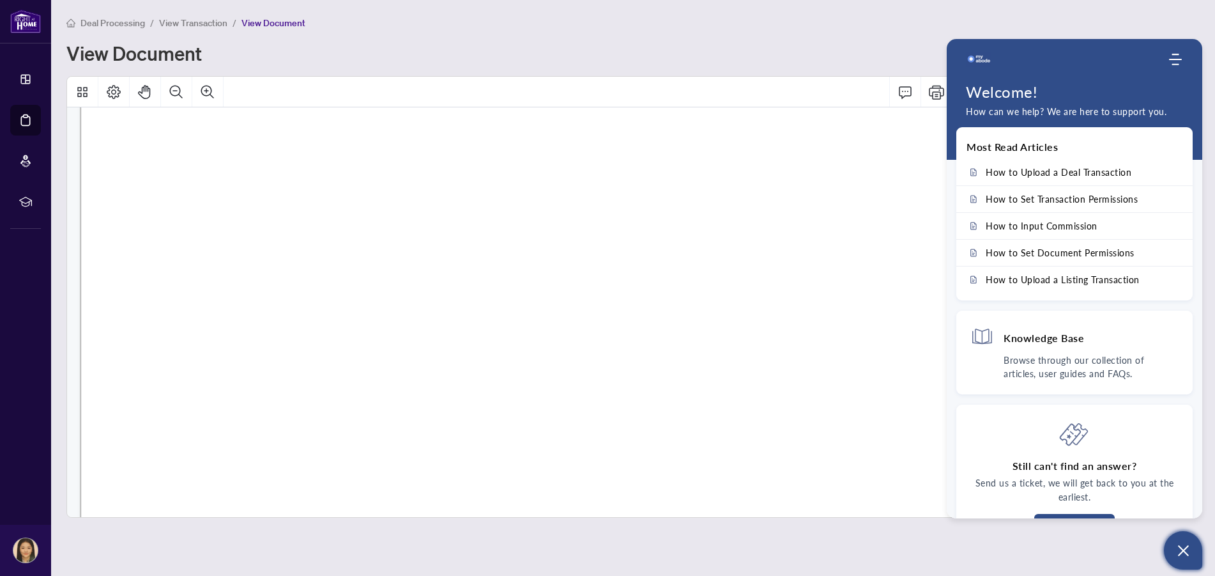
click at [1175, 550] on icon "Open asap" at bounding box center [1183, 550] width 16 height 16
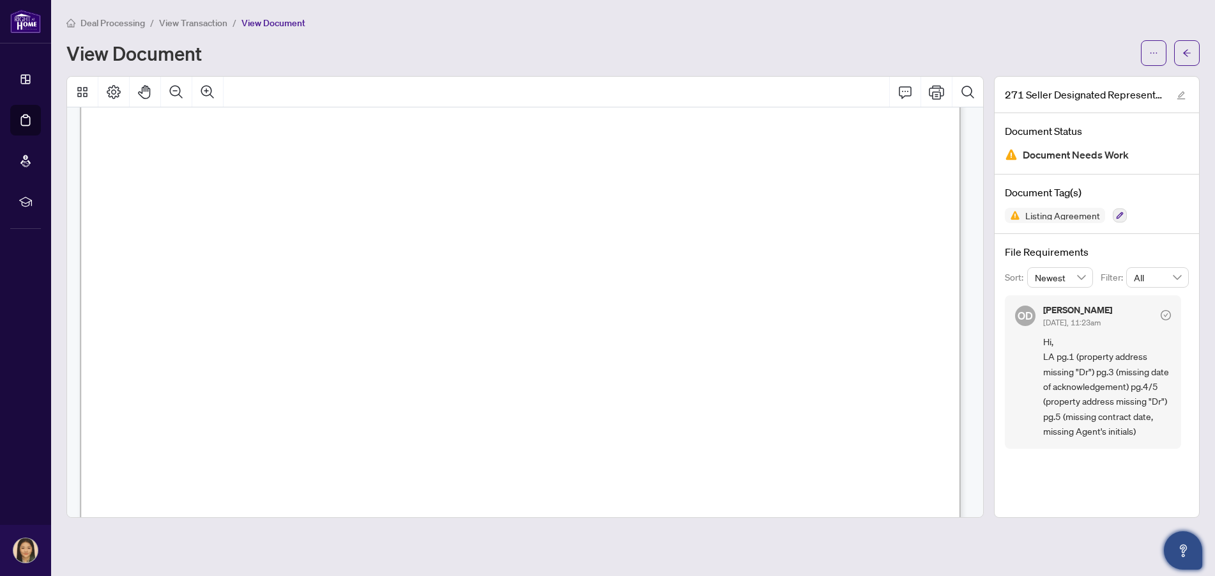
click at [1060, 307] on h5 "[PERSON_NAME]" at bounding box center [1077, 309] width 69 height 9
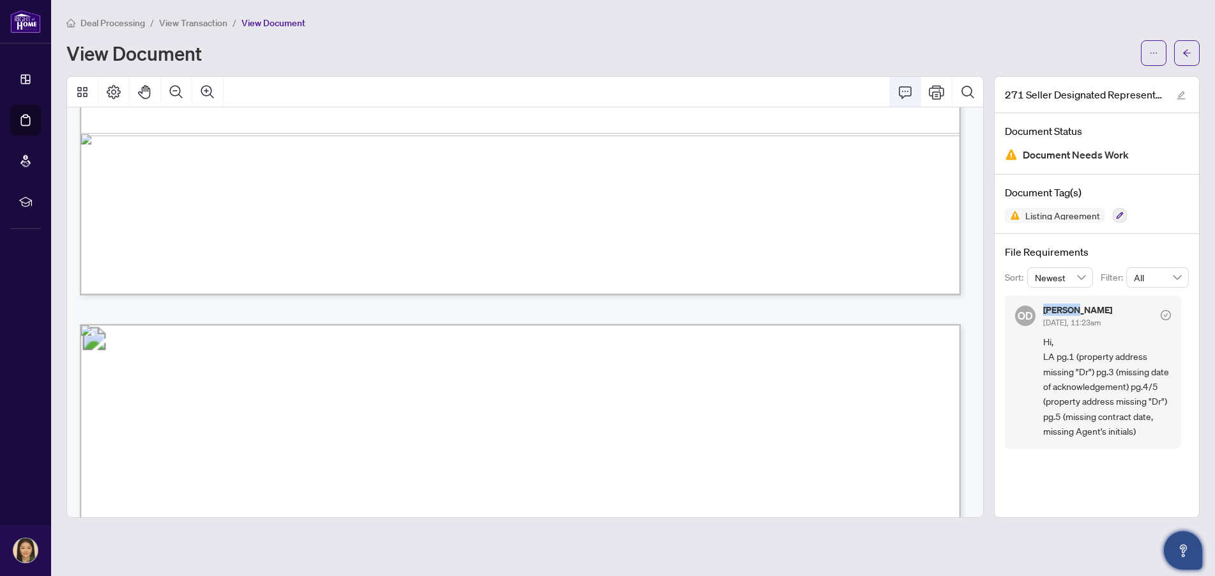
click at [901, 92] on icon "Comment" at bounding box center [904, 91] width 15 height 15
click at [903, 89] on icon "Comment" at bounding box center [904, 91] width 15 height 15
click at [896, 88] on button "Comment" at bounding box center [905, 92] width 31 height 31
click at [1065, 471] on div "271 Seller Designated Representation Agreement Authority to Offer for Sale - Pr…" at bounding box center [1097, 296] width 206 height 441
click at [1064, 472] on div "271 Seller Designated Representation Agreement Authority to Offer for Sale - Pr…" at bounding box center [1097, 296] width 206 height 441
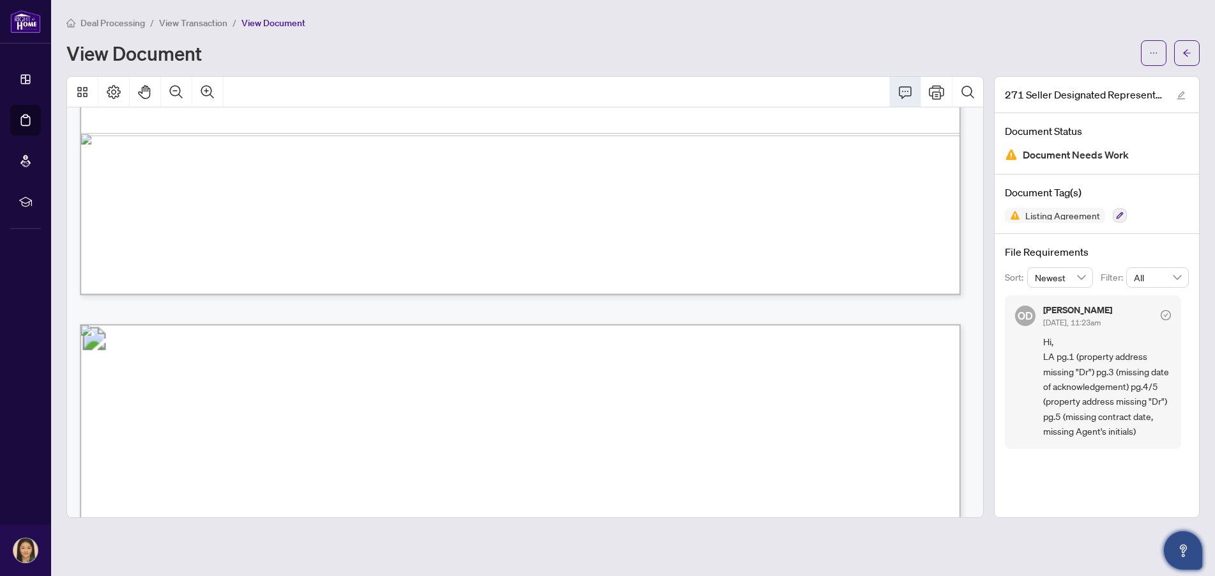
click at [905, 91] on icon "Comment" at bounding box center [905, 92] width 13 height 12
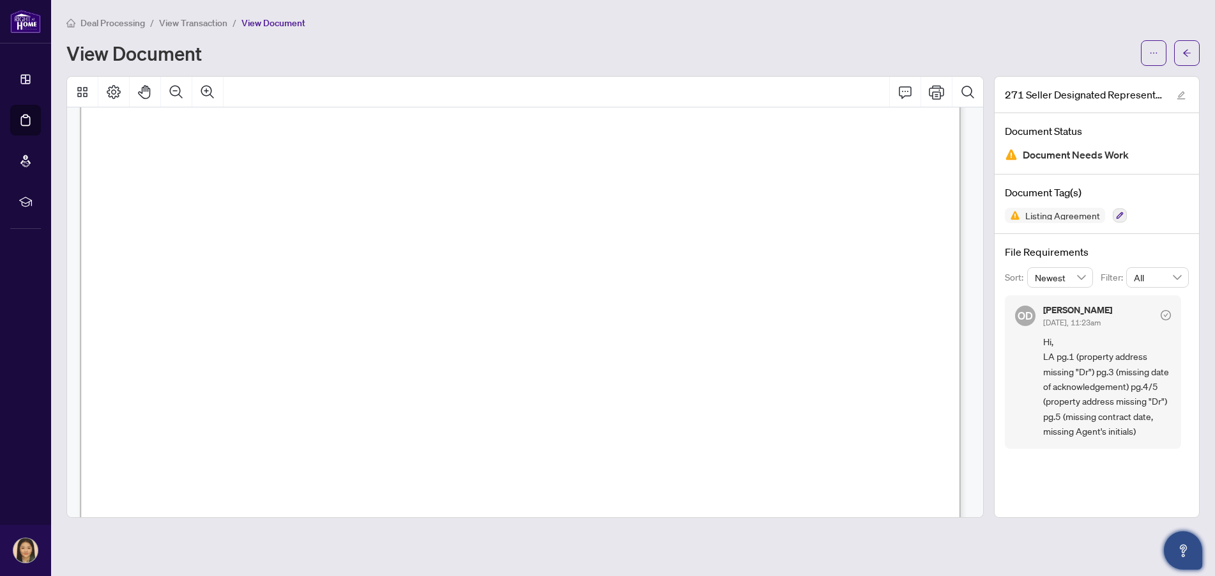
scroll to position [5431, 0]
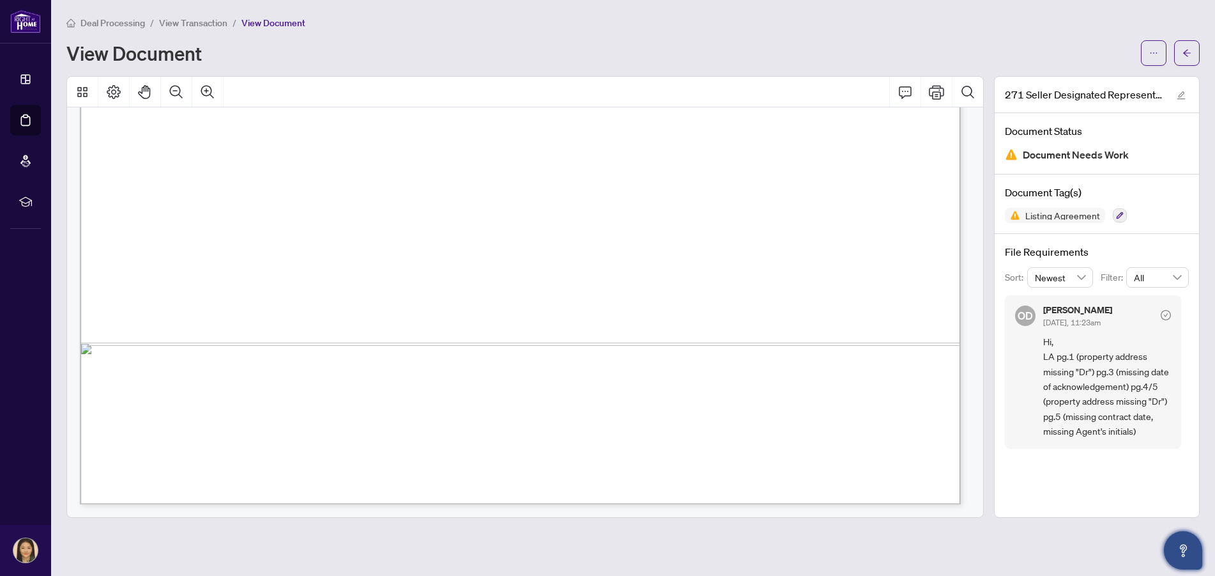
drag, startPoint x: 534, startPoint y: 372, endPoint x: 595, endPoint y: 386, distance: 62.1
click at [477, 386] on span "INITIALS OF BROKERAGE:" at bounding box center [401, 385] width 151 height 15
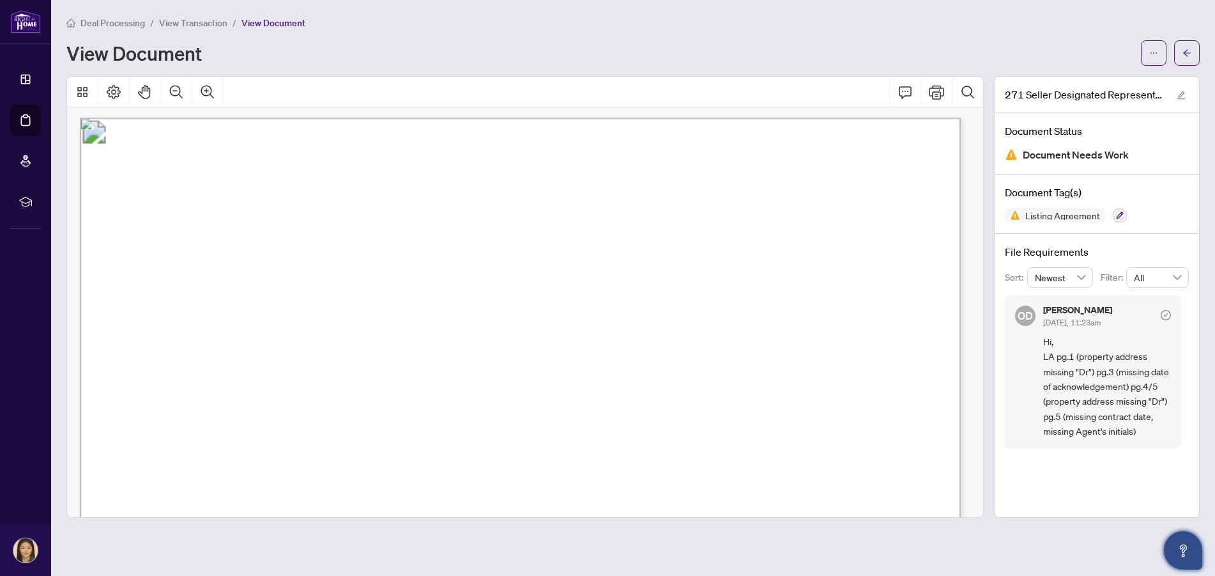
scroll to position [0, 0]
click at [107, 26] on span "Deal Processing" at bounding box center [112, 22] width 65 height 11
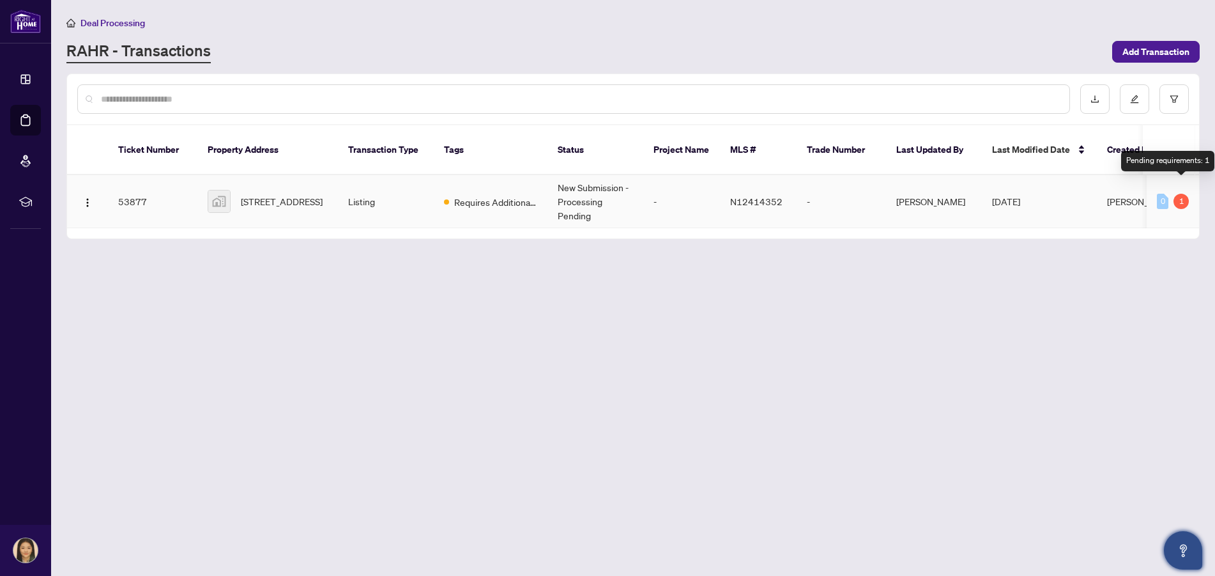
click at [1180, 194] on div "1" at bounding box center [1180, 201] width 15 height 15
click at [1186, 194] on div "1" at bounding box center [1180, 201] width 15 height 15
click at [1177, 159] on div "Pending requirements: 1" at bounding box center [1167, 161] width 93 height 20
click at [496, 195] on span "Requires Additional Docs" at bounding box center [495, 202] width 83 height 14
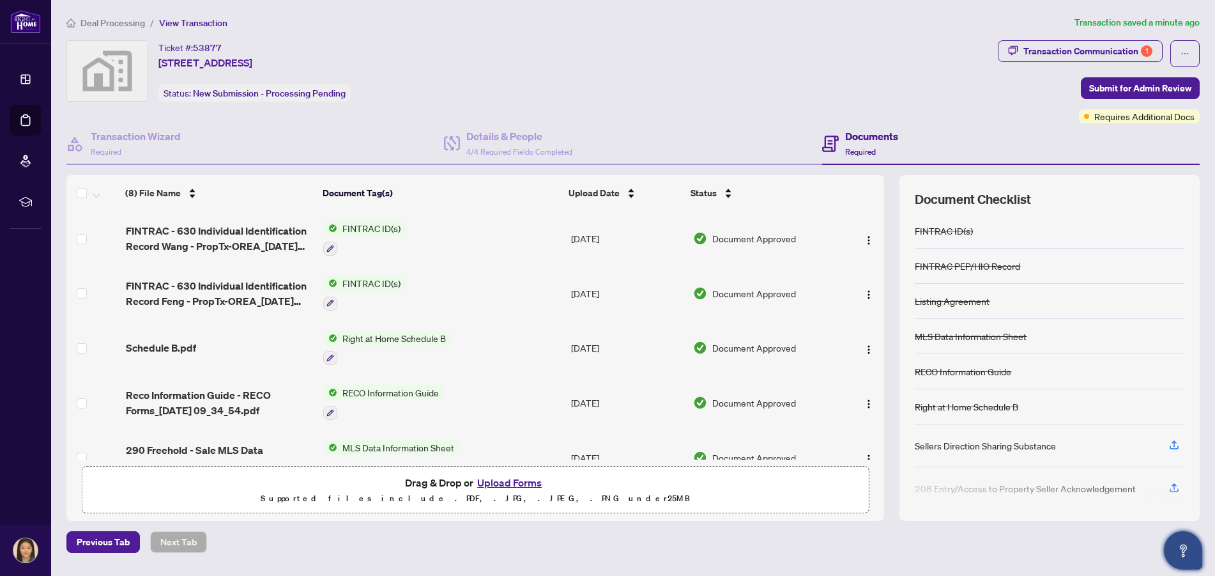
scroll to position [192, 0]
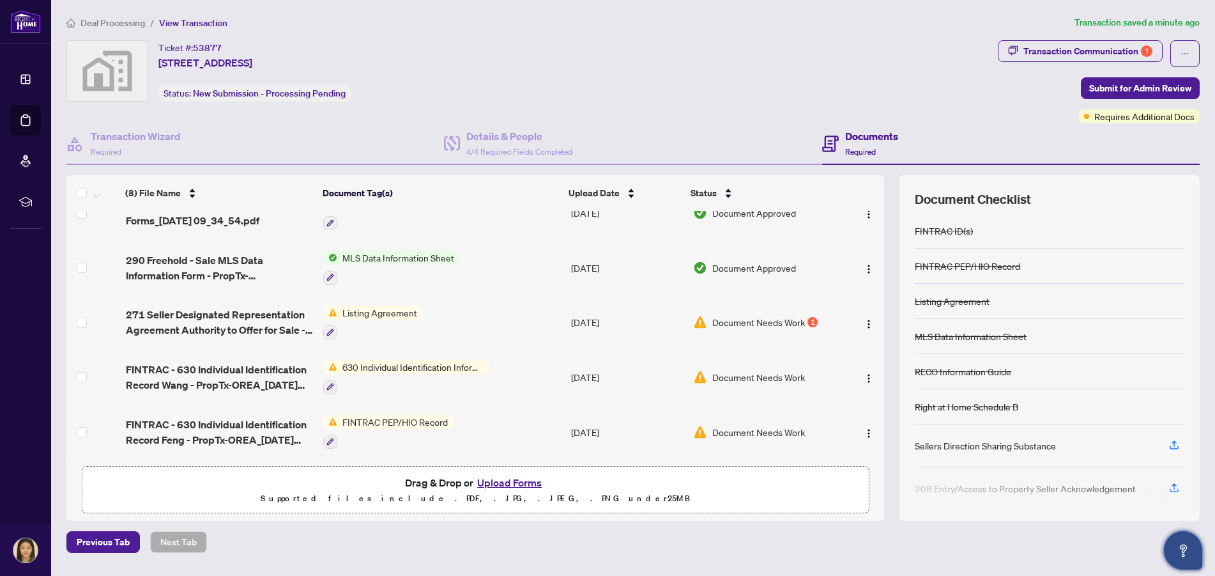
click at [435, 364] on span "630 Individual Identification Information Record" at bounding box center [412, 367] width 151 height 14
click at [457, 331] on td "Listing Agreement" at bounding box center [441, 322] width 247 height 55
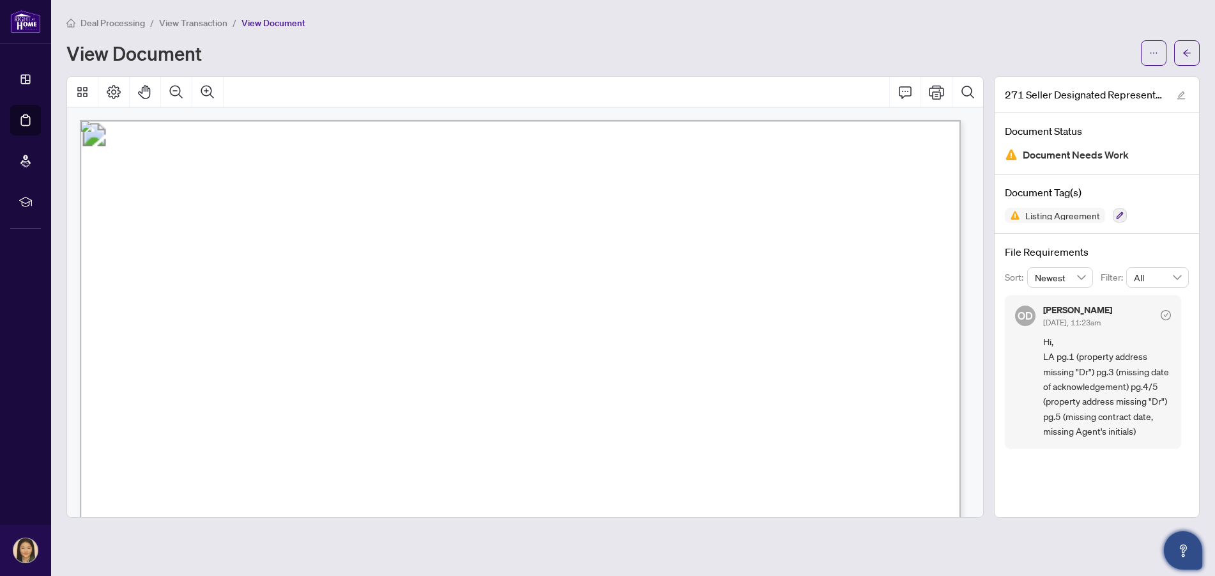
scroll to position [213, 0]
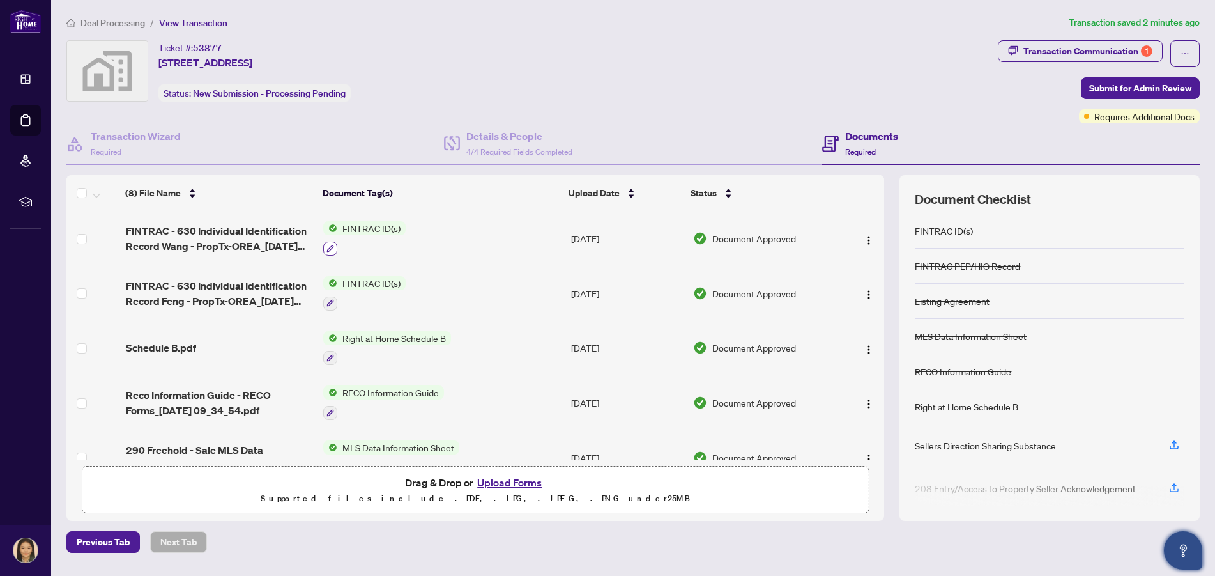
click at [332, 247] on icon "button" at bounding box center [330, 248] width 7 height 7
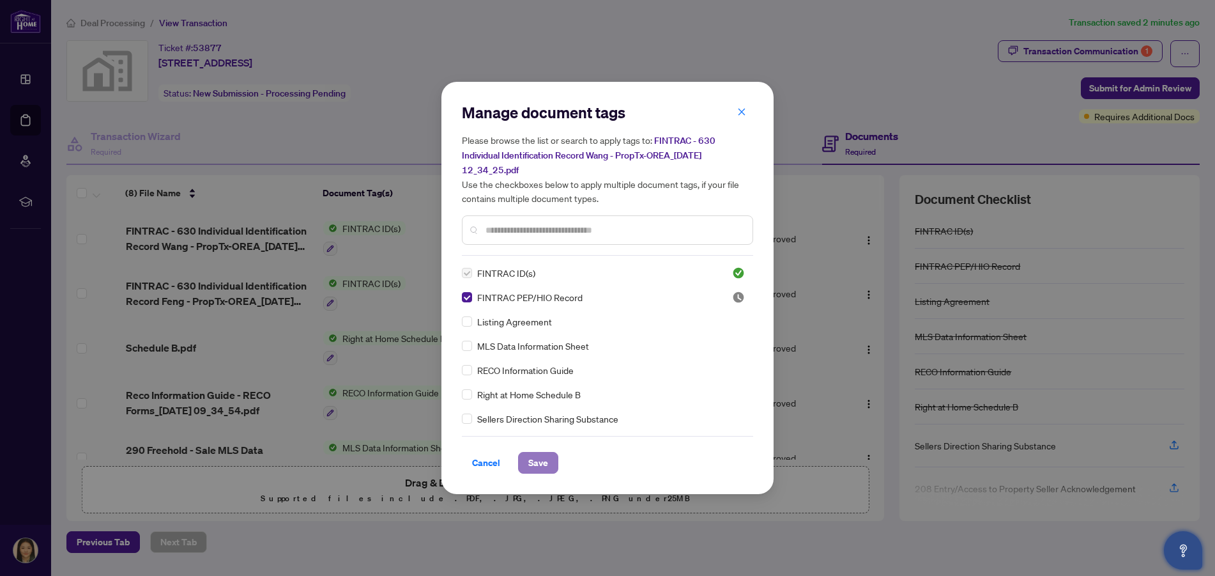
click at [540, 468] on span "Save" at bounding box center [538, 462] width 20 height 20
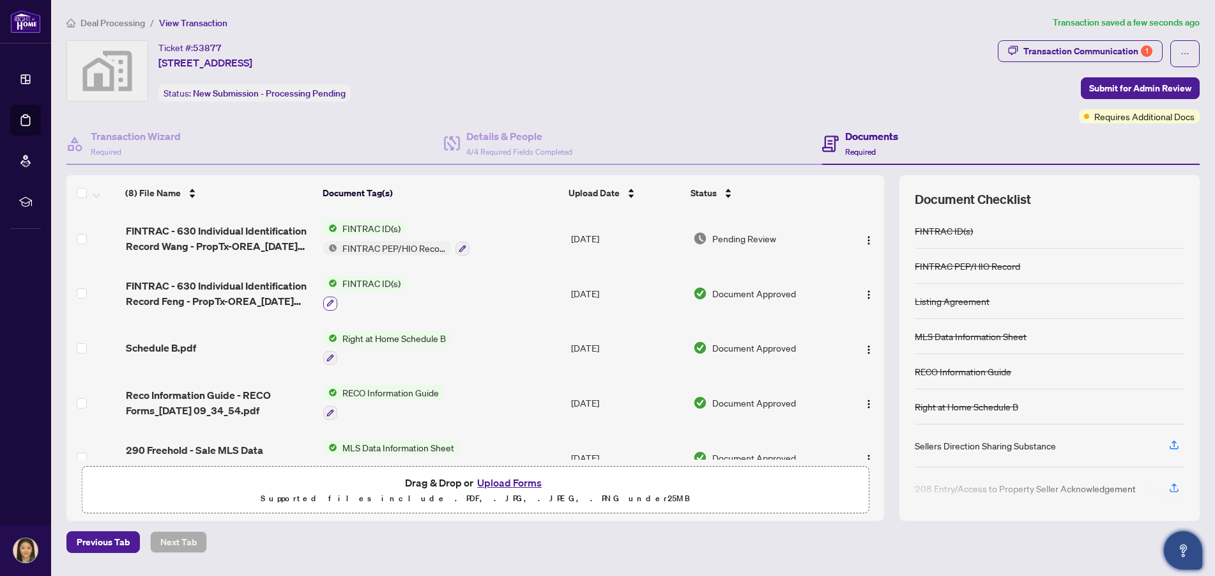
click at [327, 304] on icon "button" at bounding box center [330, 303] width 8 height 8
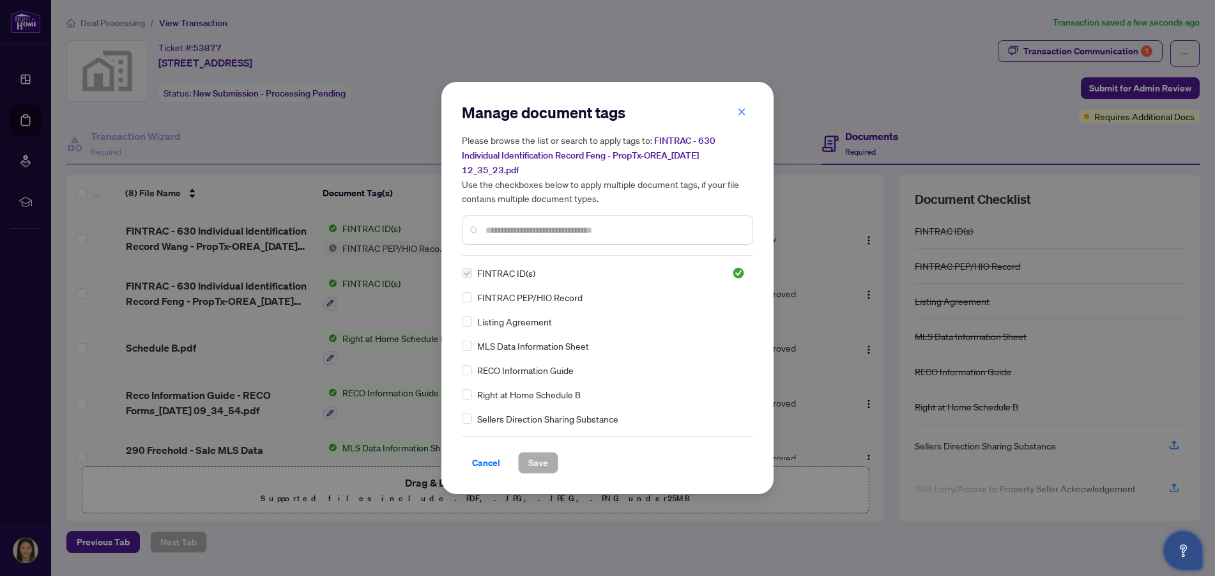
click at [542, 301] on span "FINTRAC PEP/HIO Record" at bounding box center [529, 297] width 105 height 14
click at [530, 465] on span "Save" at bounding box center [538, 462] width 20 height 20
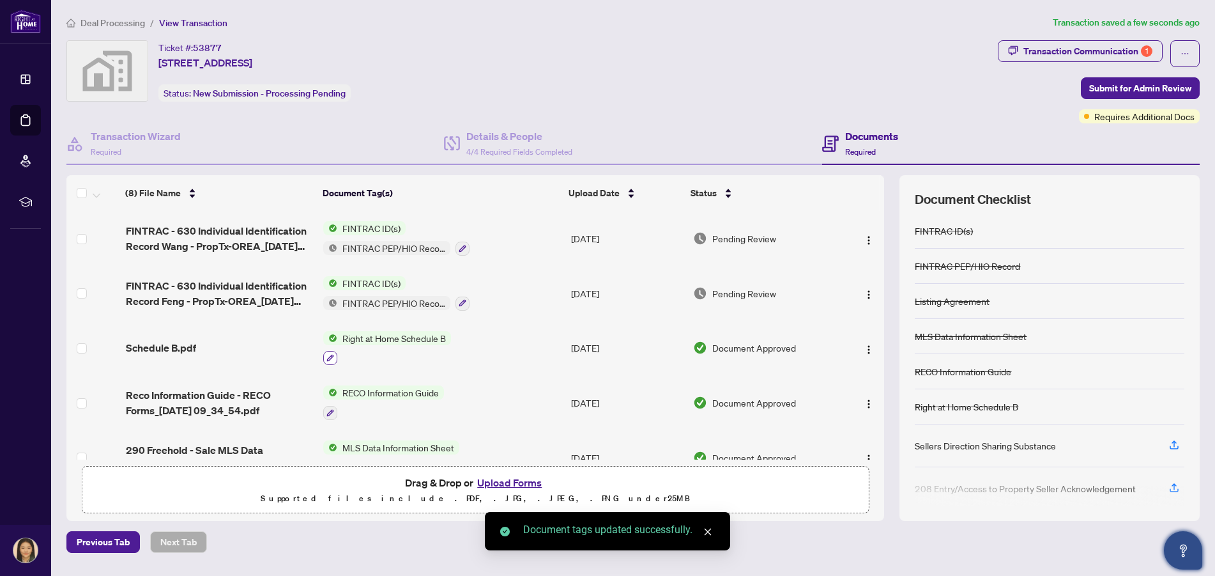
scroll to position [192, 0]
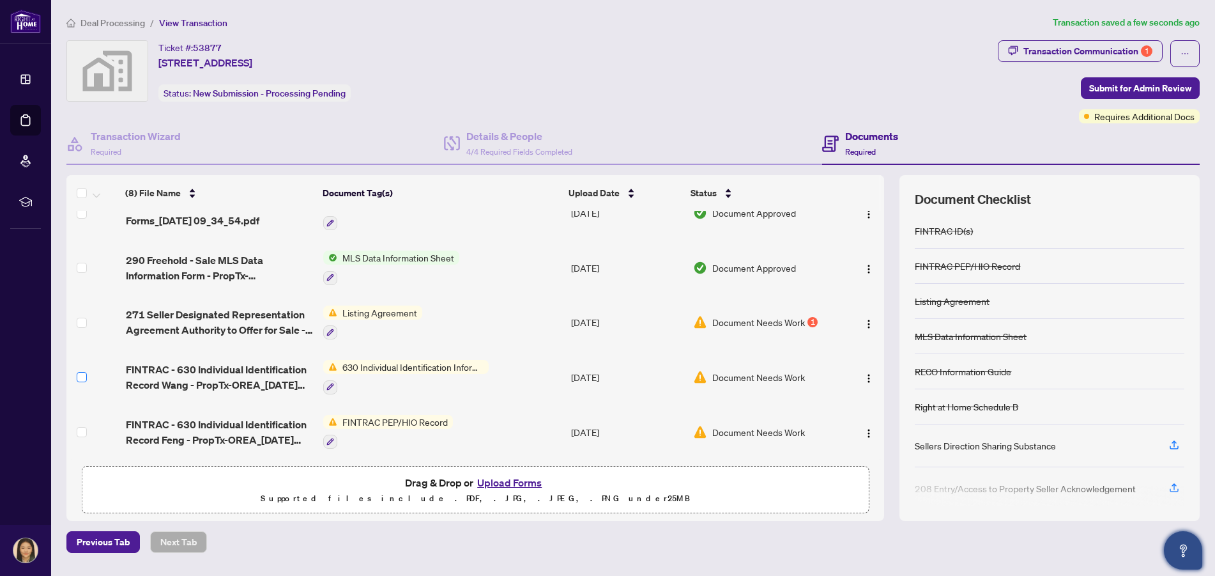
click at [77, 379] on label at bounding box center [82, 377] width 10 height 14
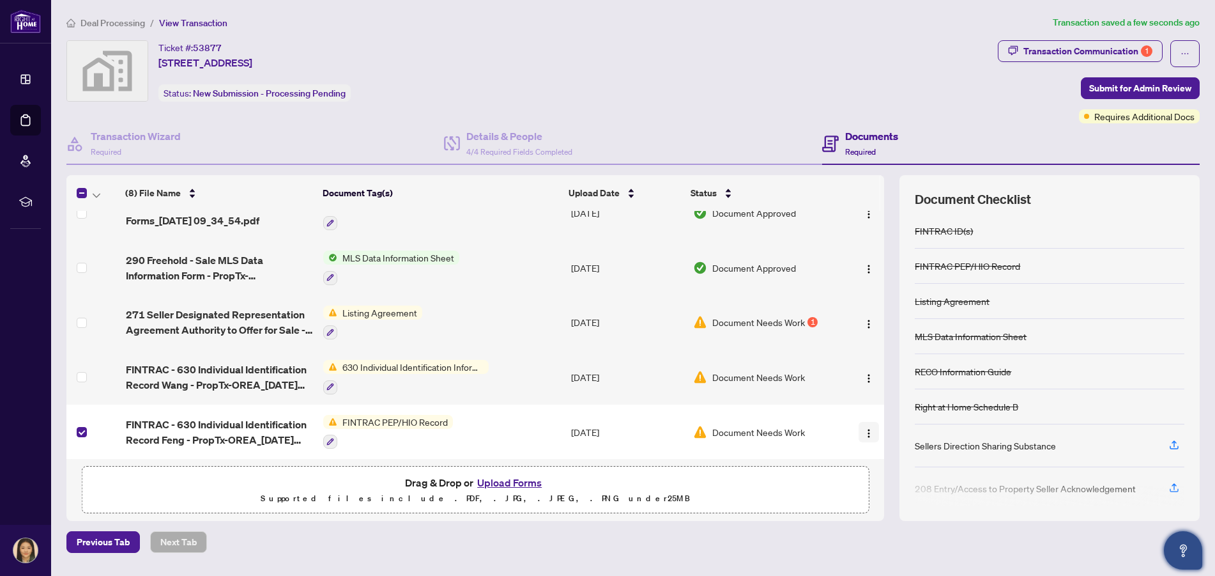
click at [864, 428] on img "button" at bounding box center [869, 433] width 10 height 10
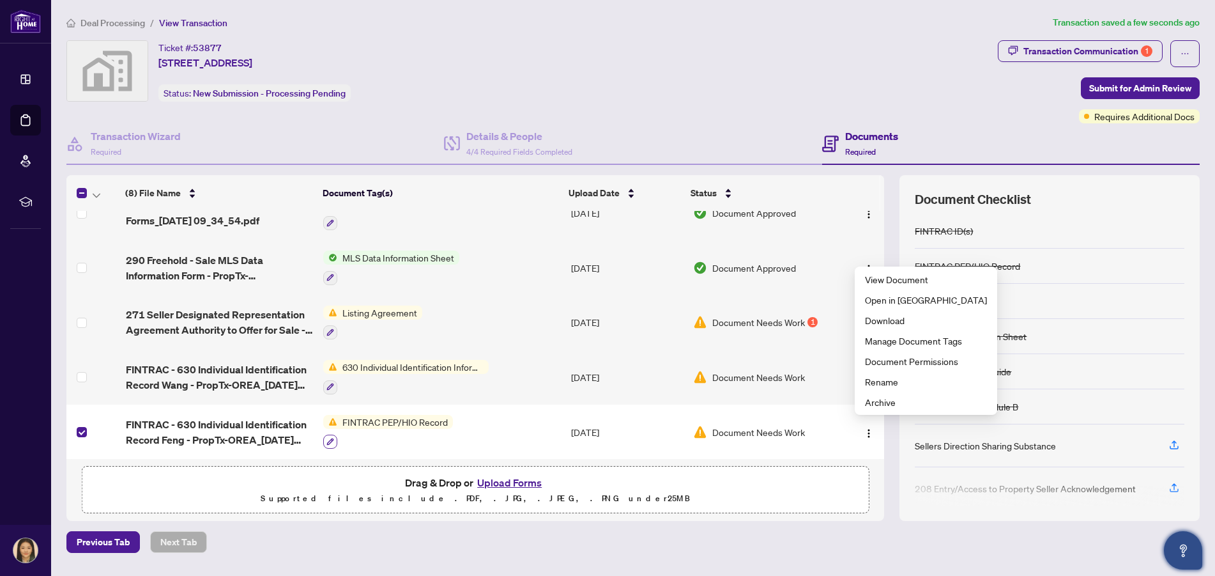
click at [328, 439] on icon "button" at bounding box center [330, 441] width 7 height 7
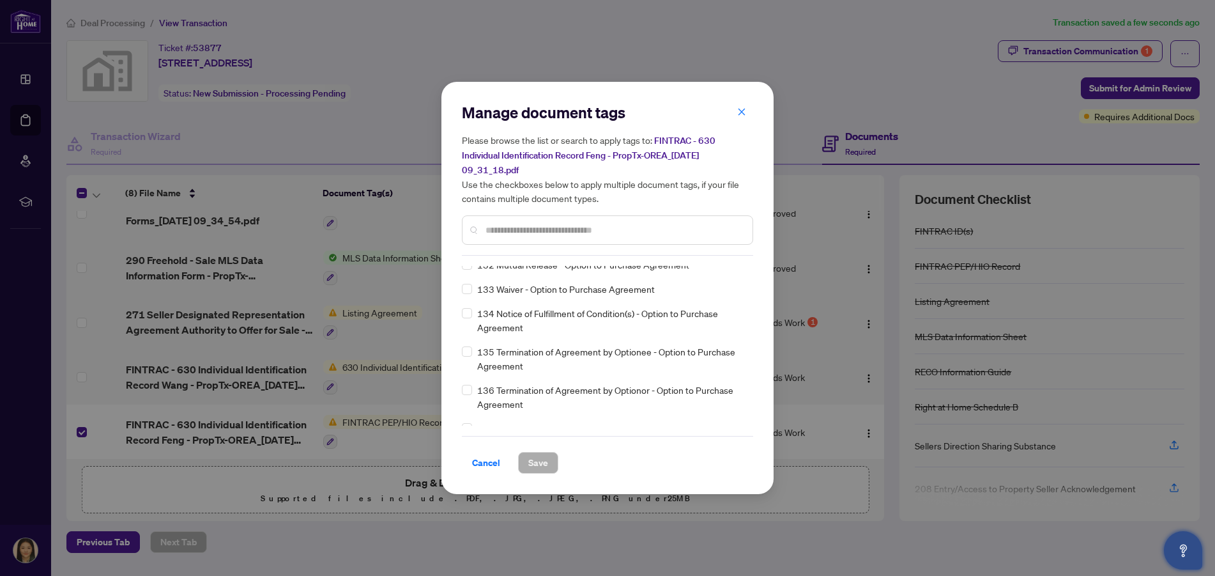
scroll to position [0, 0]
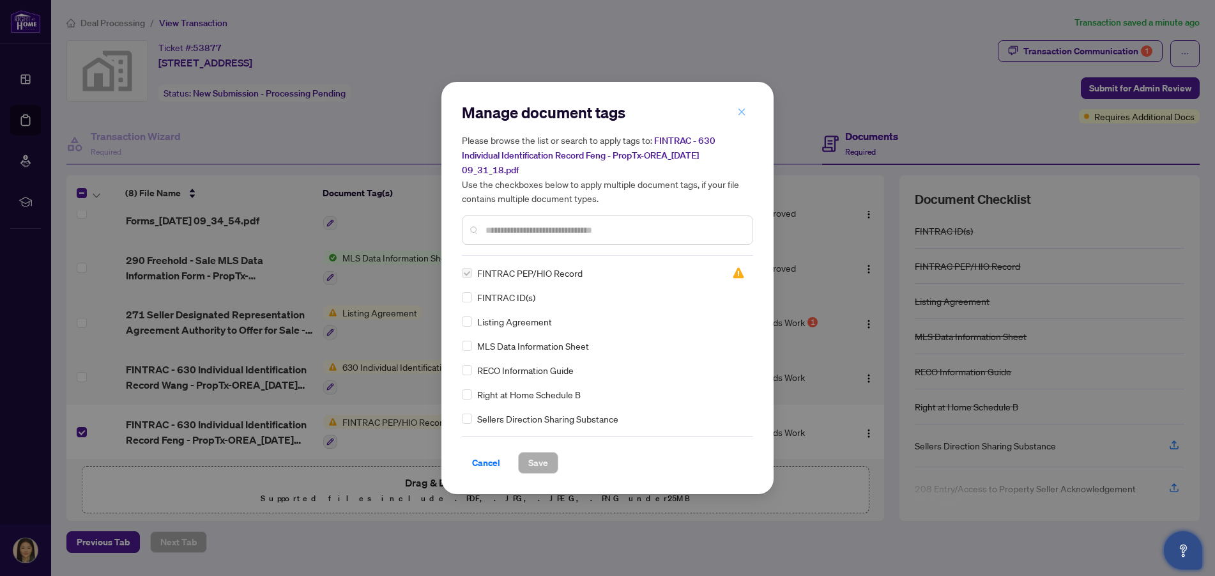
click at [739, 112] on icon "close" at bounding box center [741, 111] width 9 height 9
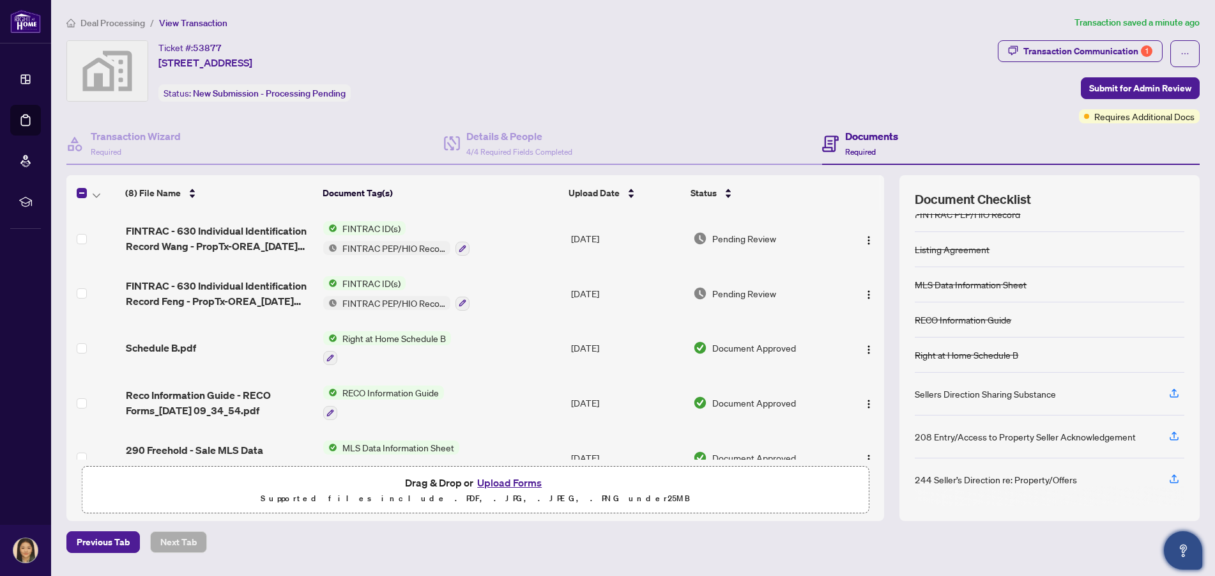
scroll to position [192, 0]
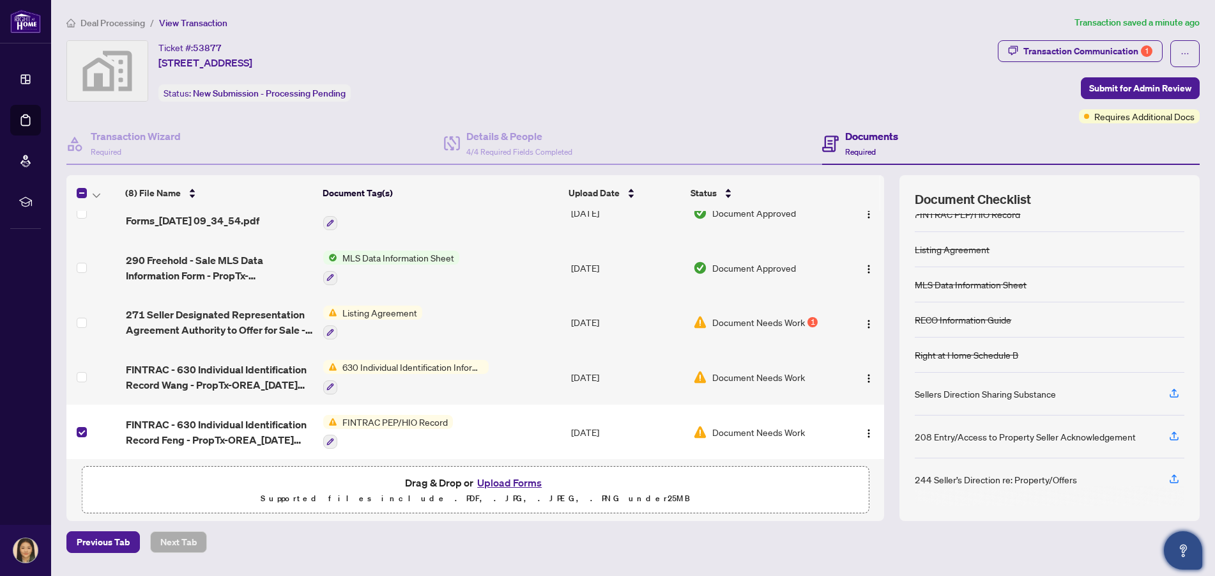
click at [76, 426] on td at bounding box center [93, 431] width 54 height 55
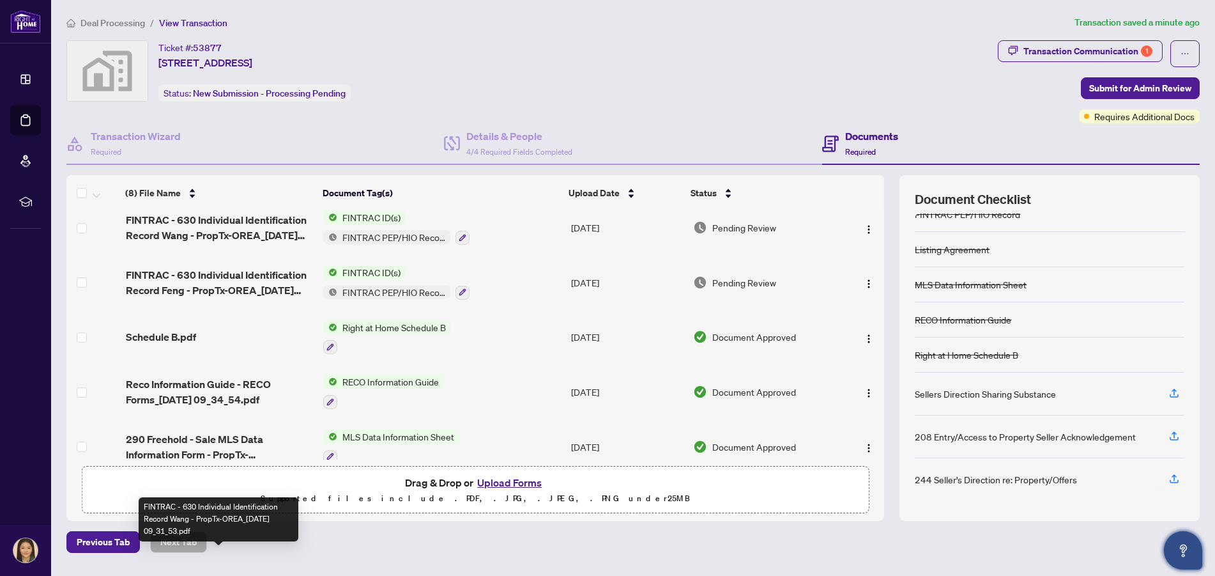
scroll to position [0, 0]
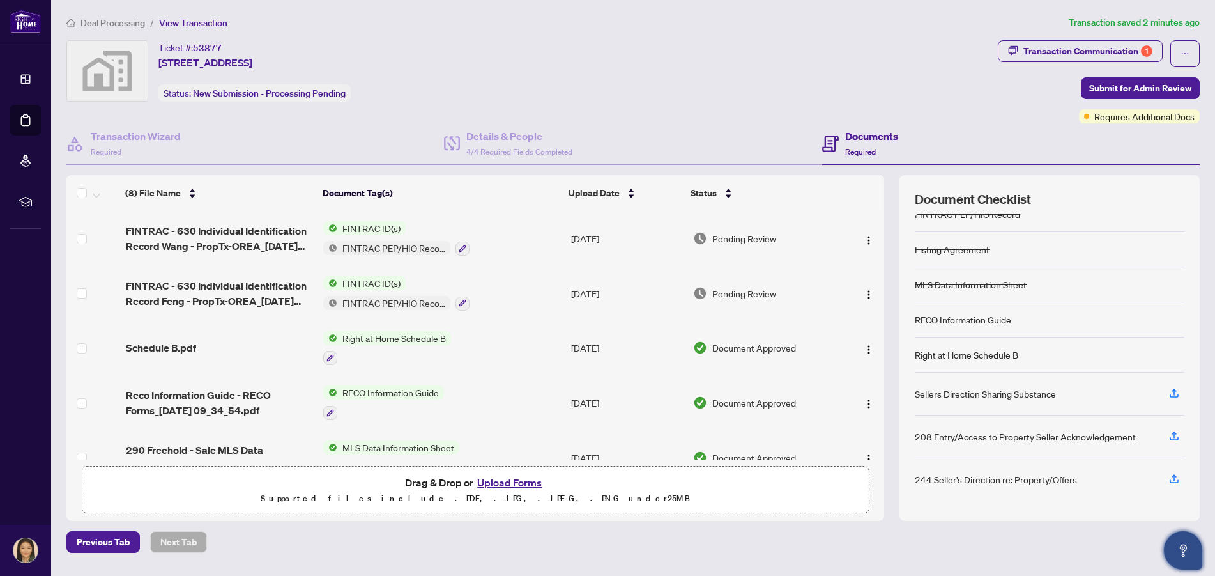
click at [498, 91] on div "Ticket #: 53877 551 Somerville Dr, Newmarket, ON, Canada Status: New Submission…" at bounding box center [529, 70] width 926 height 61
click at [851, 142] on h4 "Documents" at bounding box center [871, 135] width 53 height 15
click at [837, 142] on icon at bounding box center [830, 143] width 17 height 17
click at [691, 82] on div "Ticket #: 53877 551 Somerville Dr, Newmarket, ON, Canada Status: New Submission…" at bounding box center [529, 70] width 926 height 61
